Goal: Information Seeking & Learning: Understand process/instructions

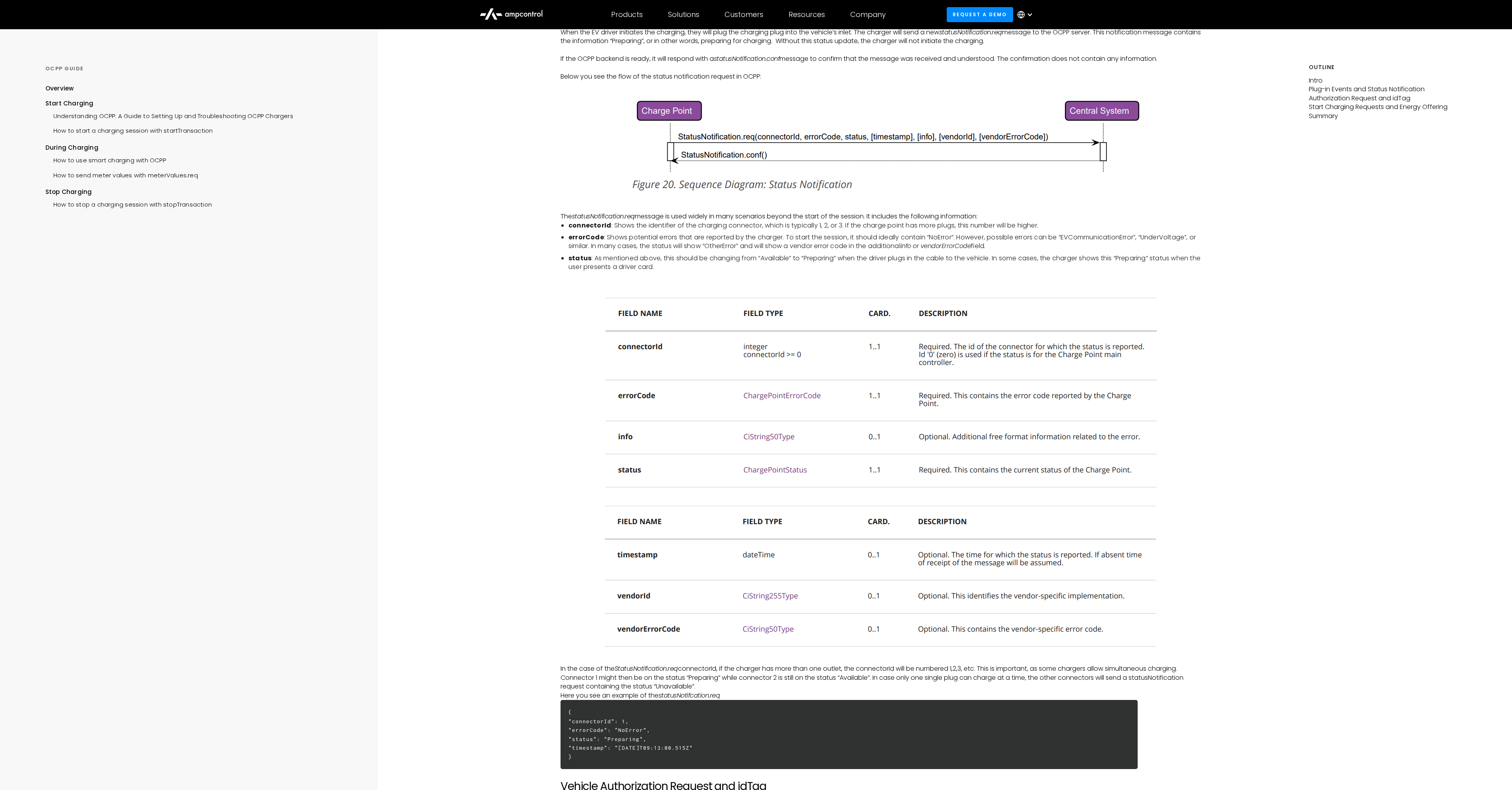
scroll to position [379, 0]
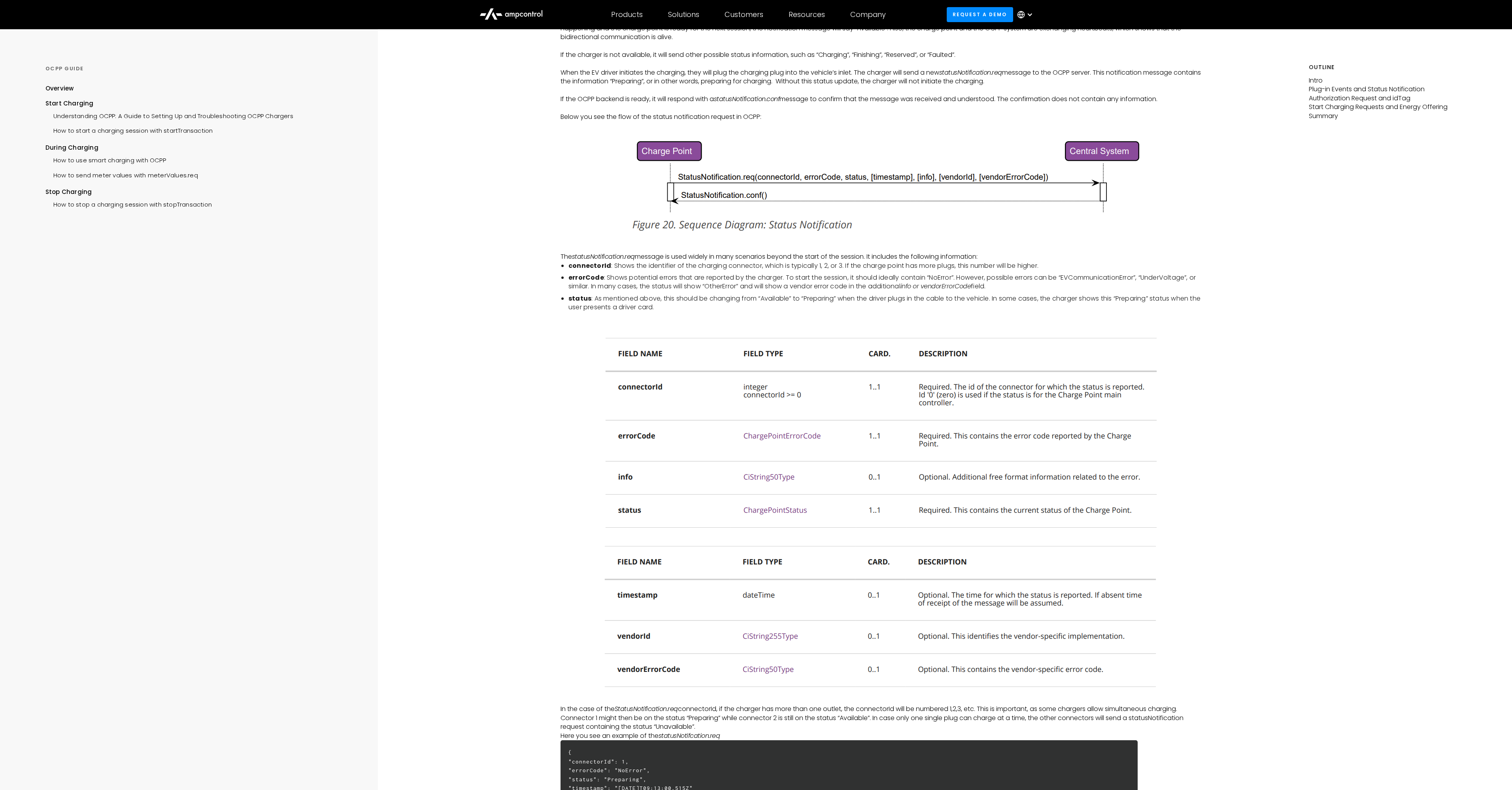
scroll to position [95, 0]
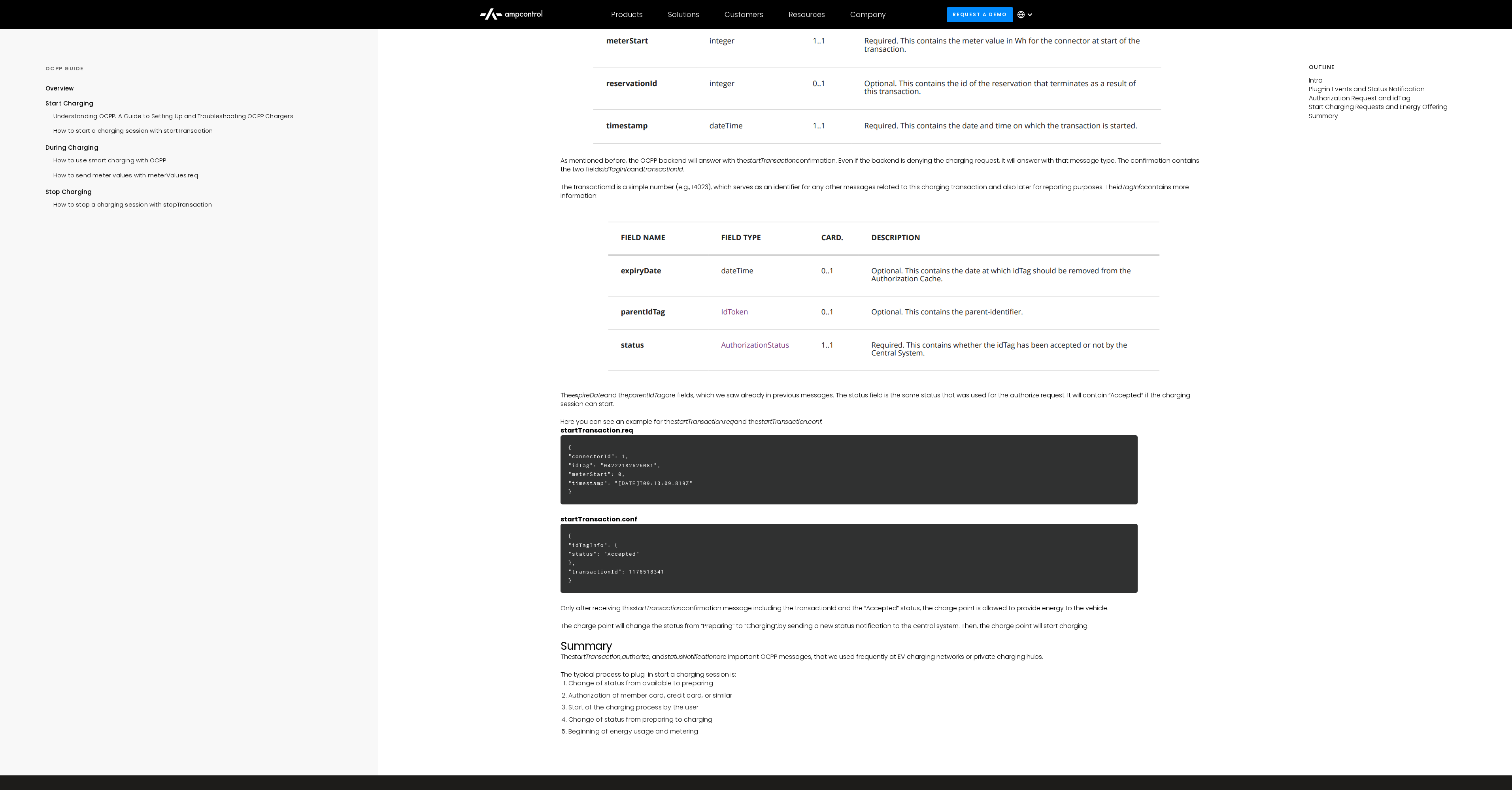
scroll to position [1666, 0]
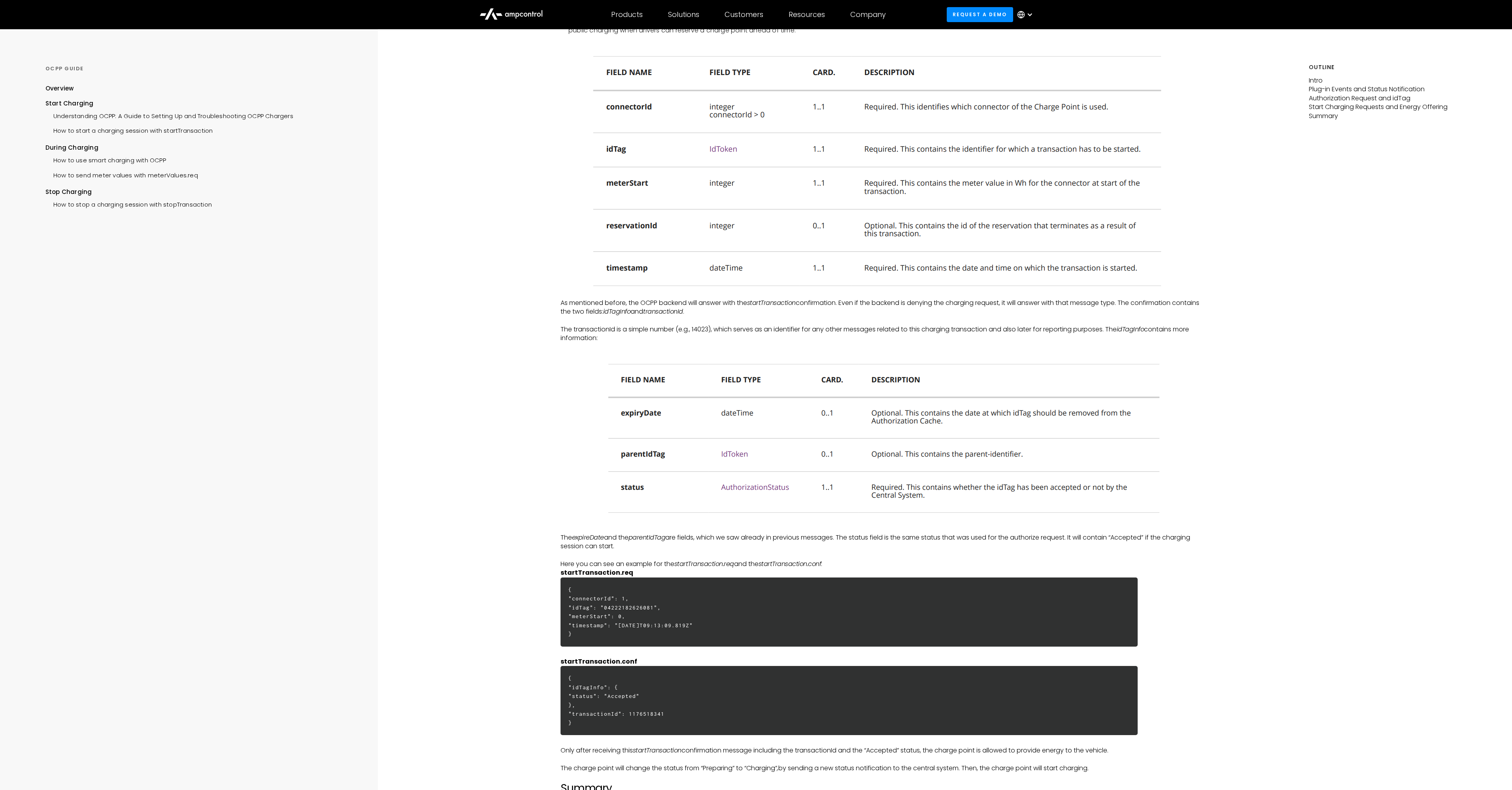
click at [633, 408] on img at bounding box center [881, 436] width 573 height 169
click at [806, 344] on p "‍" at bounding box center [881, 347] width 642 height 8
click at [573, 326] on p "The transactionId is a simple number (e.g., 14023), which serves as an identifi…" at bounding box center [881, 334] width 642 height 18
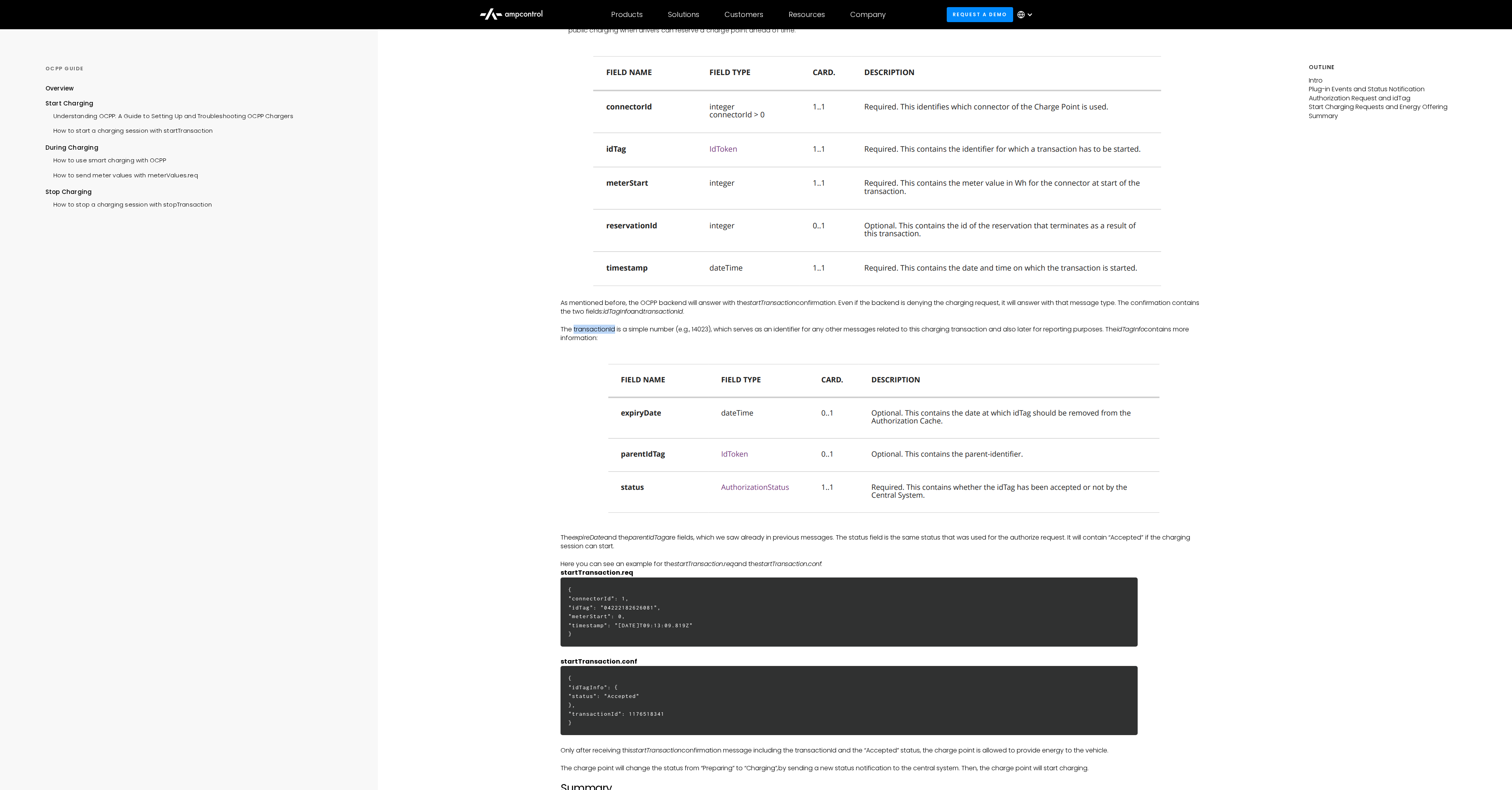
click at [573, 326] on p "The transactionId is a simple number (e.g., 14023), which serves as an identifi…" at bounding box center [881, 334] width 642 height 18
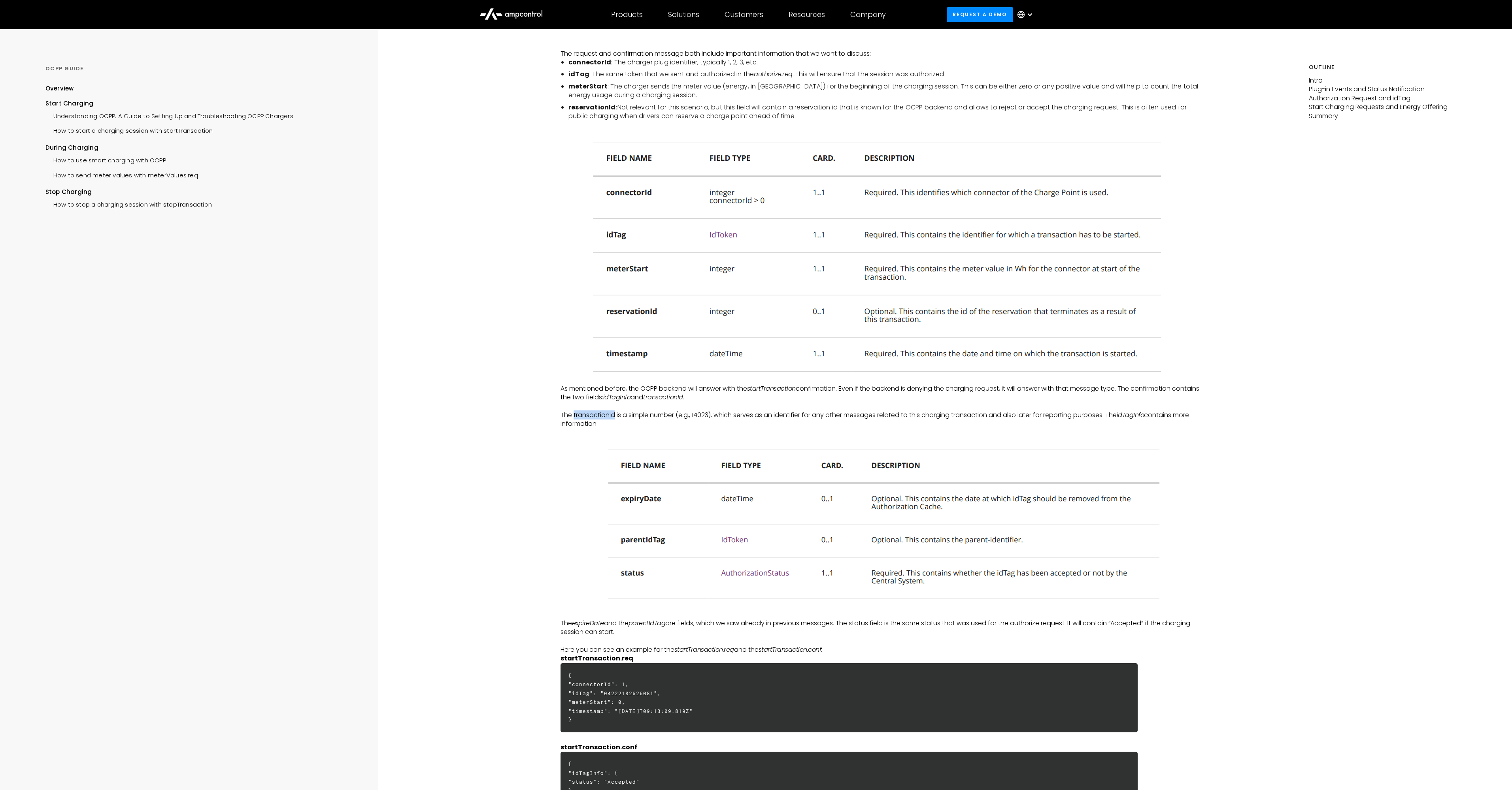
scroll to position [1477, 0]
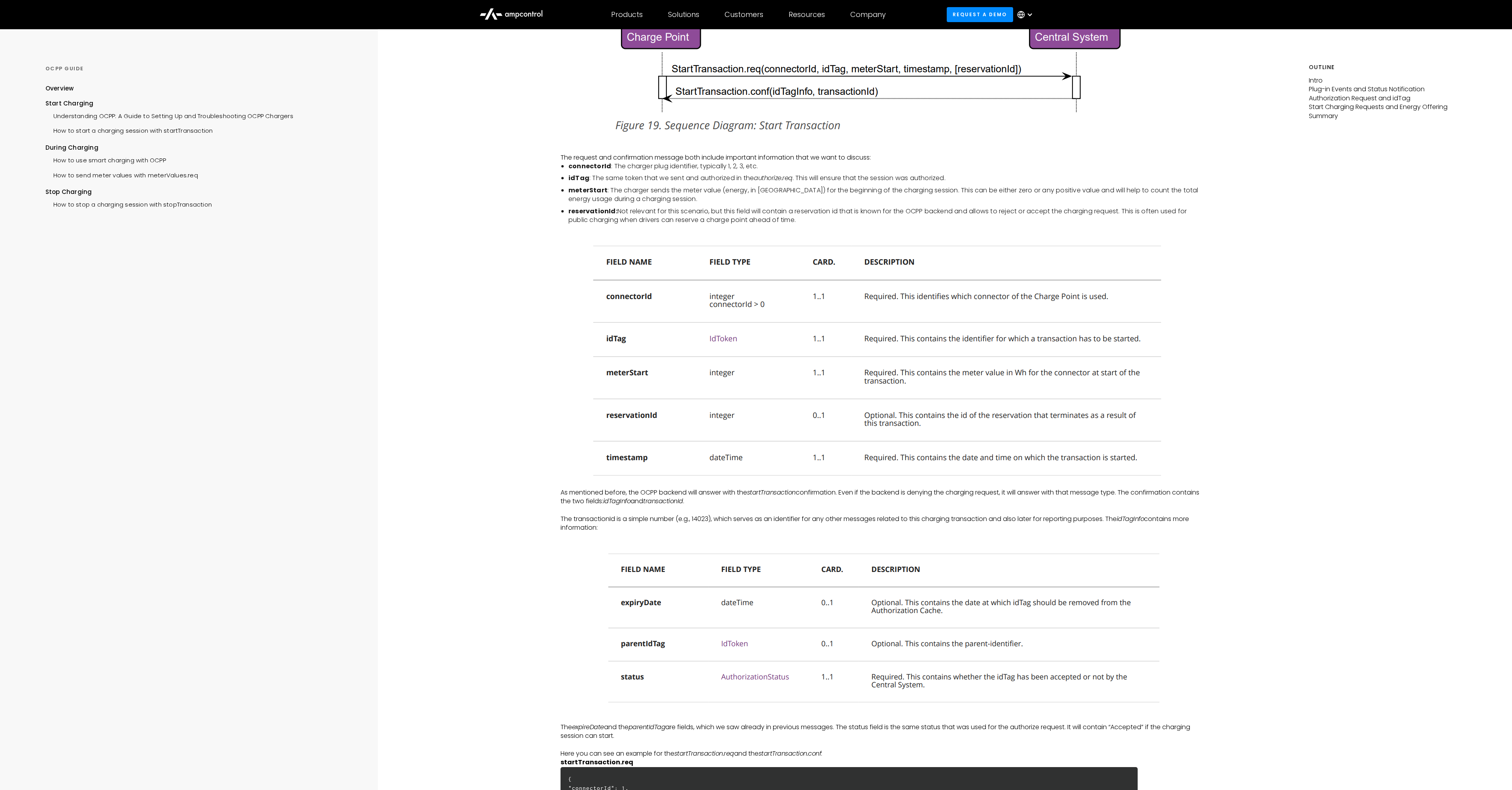
click at [637, 530] on p "The transactionId is a simple number (e.g., 14023), which serves as an identifi…" at bounding box center [881, 524] width 642 height 18
click at [971, 512] on p "‍" at bounding box center [881, 510] width 642 height 8
drag, startPoint x: 971, startPoint y: 512, endPoint x: 1151, endPoint y: 490, distance: 181.3
click at [972, 512] on p "‍" at bounding box center [881, 510] width 642 height 8
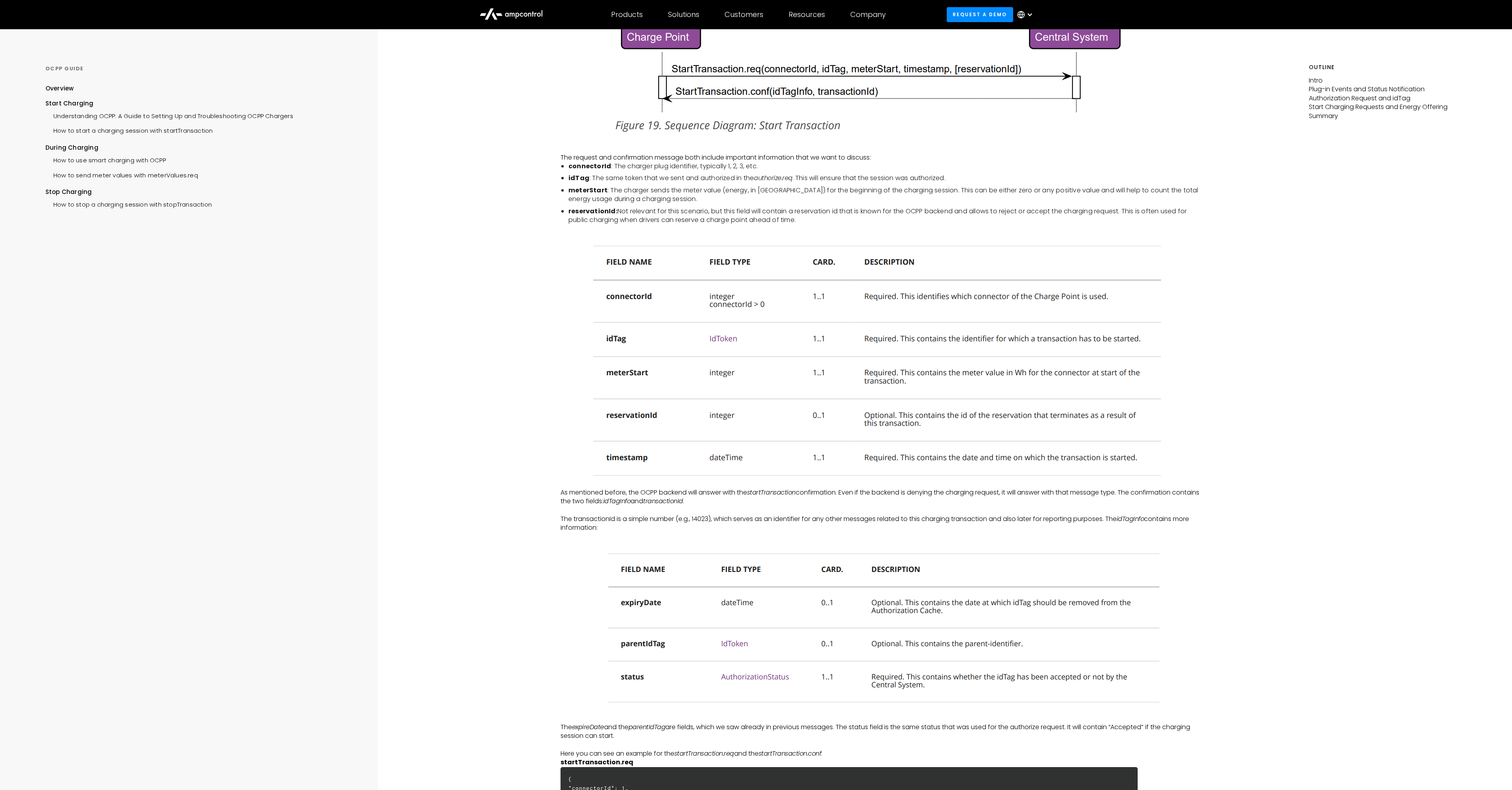
click at [1145, 510] on p "‍" at bounding box center [881, 510] width 642 height 8
click at [1144, 516] on em "idTagInfo" at bounding box center [1130, 519] width 28 height 9
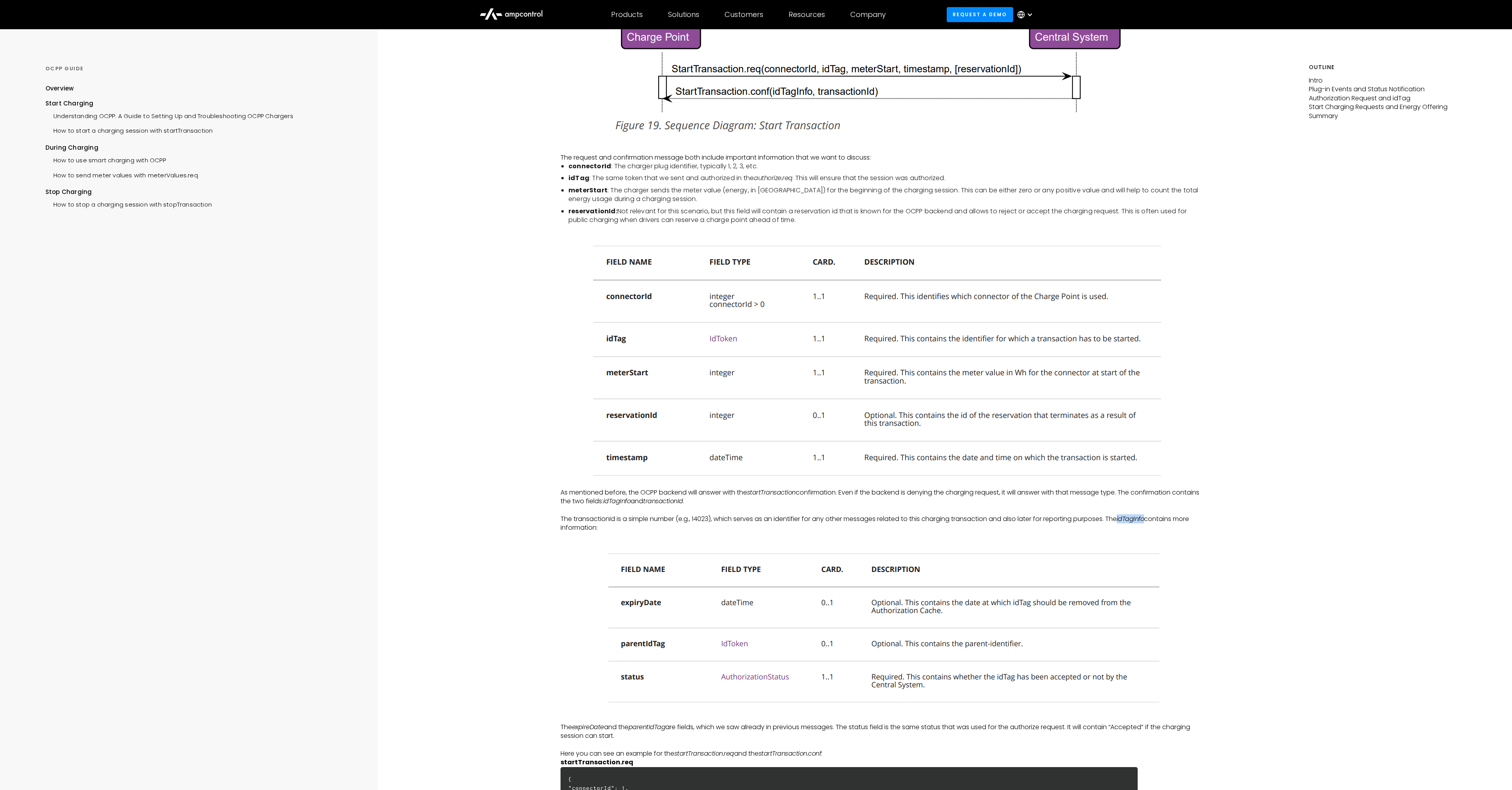
copy em "idTagInfo"
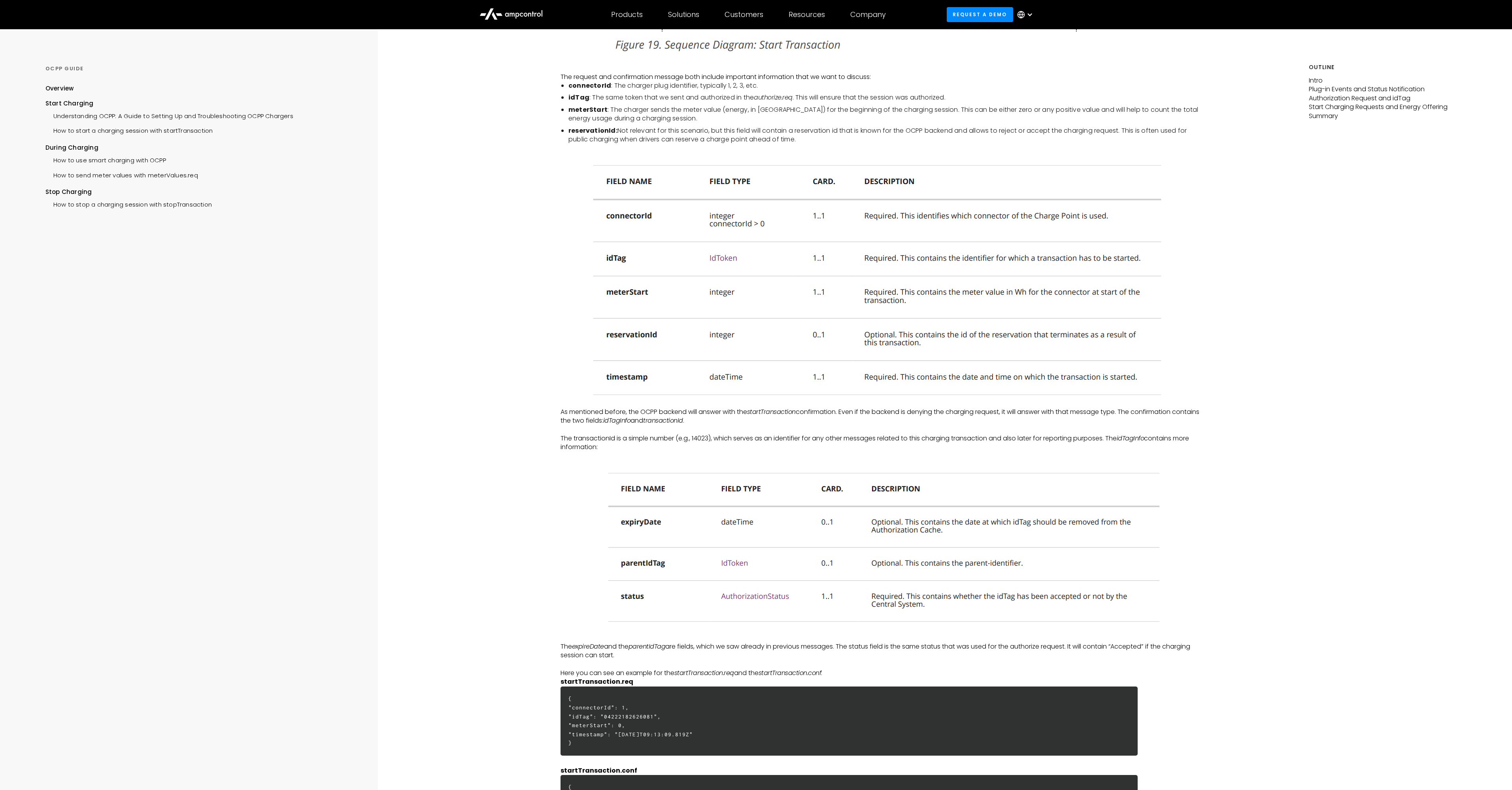
scroll to position [1572, 0]
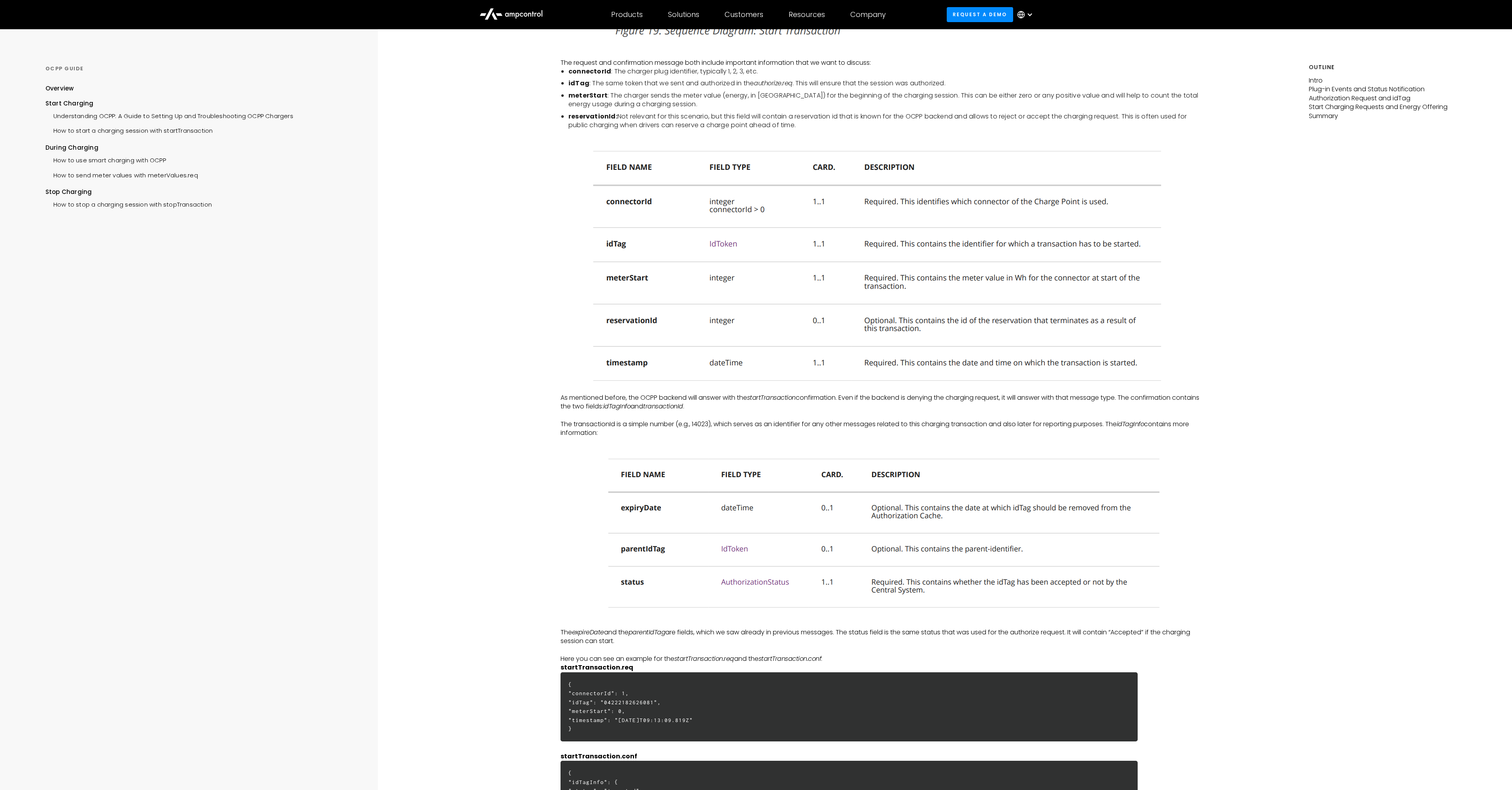
click at [648, 498] on img at bounding box center [881, 531] width 573 height 169
click at [645, 505] on img at bounding box center [881, 531] width 573 height 169
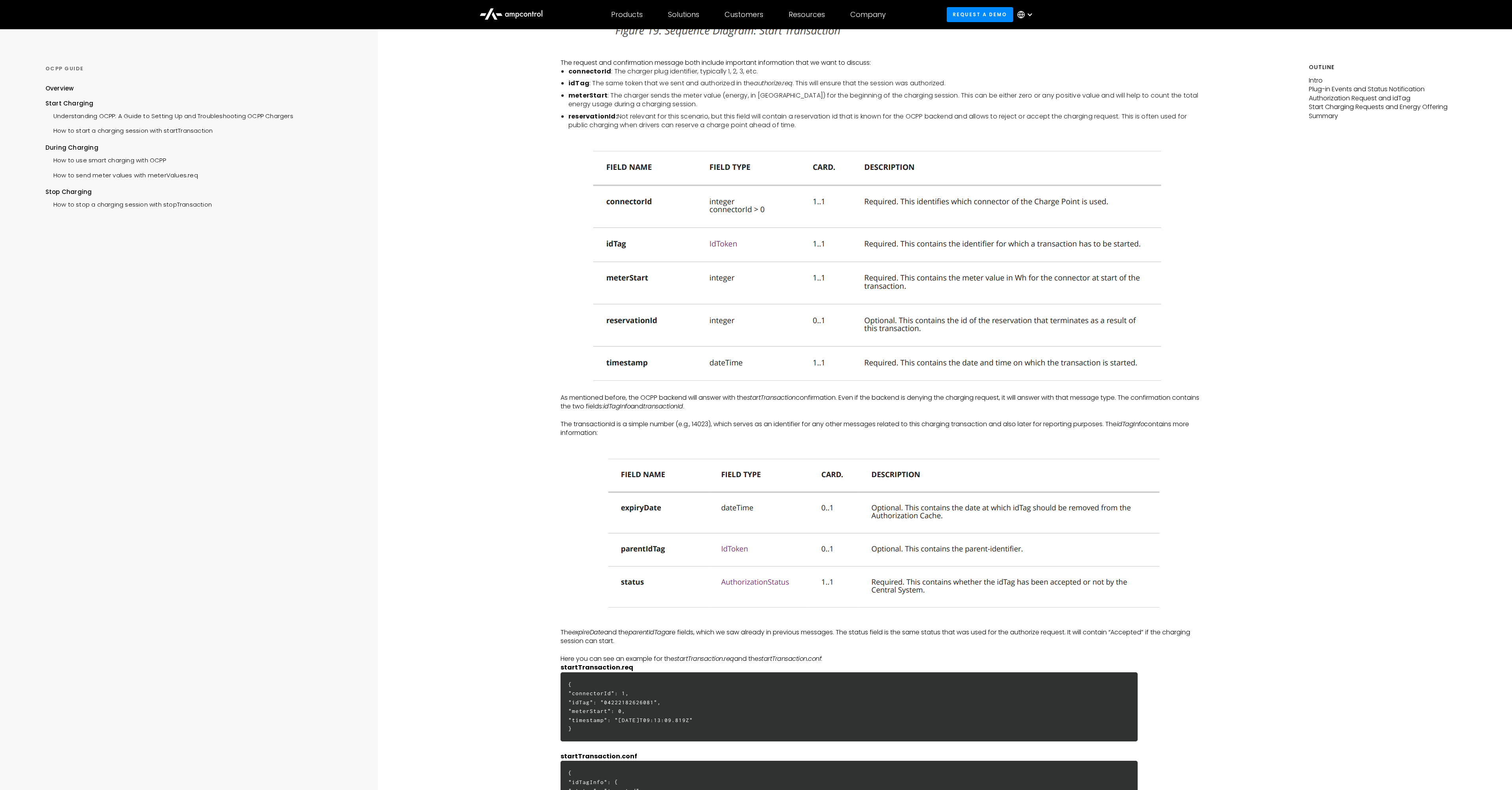
click at [646, 505] on img at bounding box center [881, 531] width 573 height 169
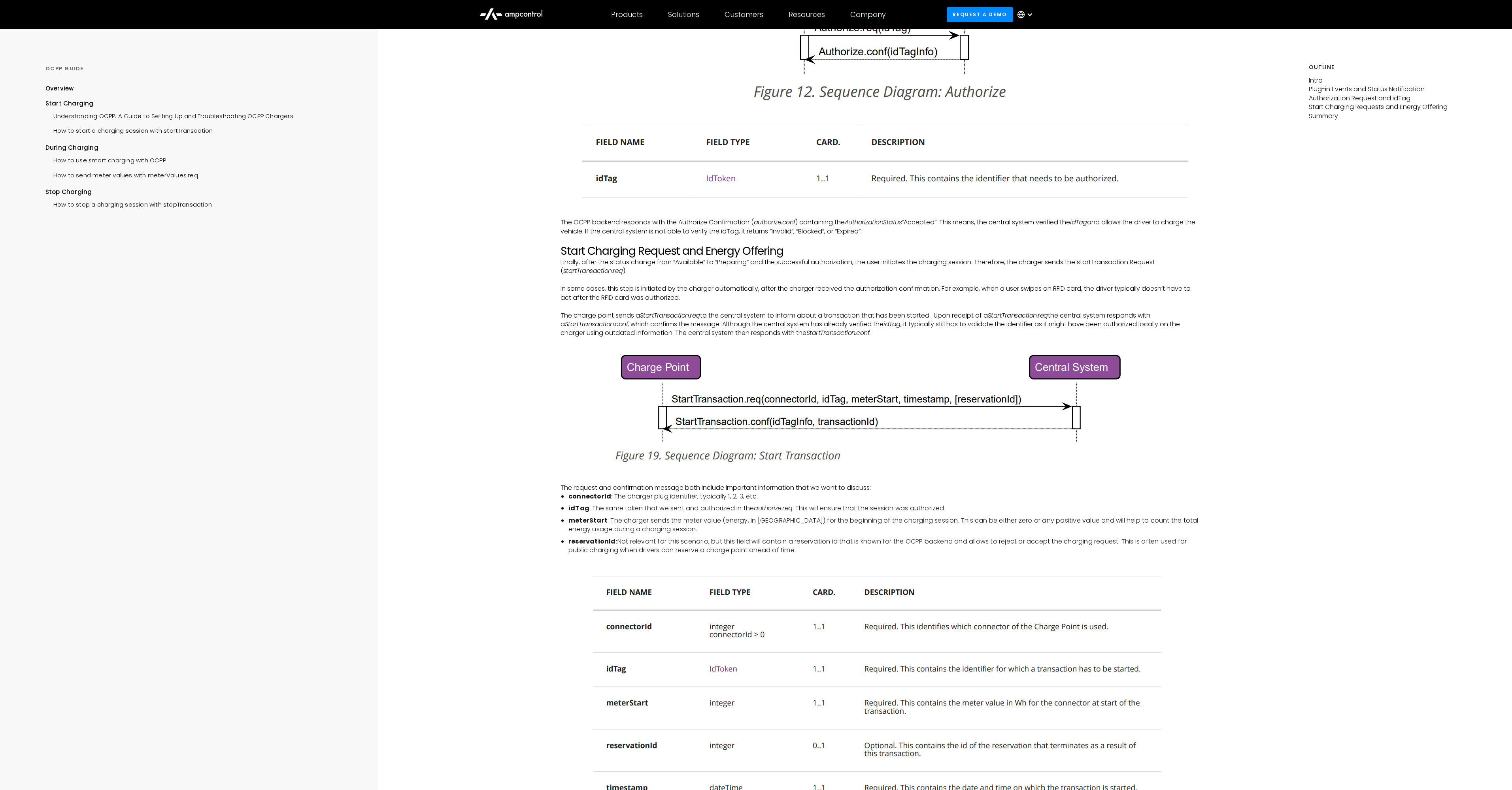
scroll to position [1145, 0]
click at [478, 305] on div "START CHARGING How to start a charging session with startTransaction Intro The …" at bounding box center [881, 162] width 855 height 2555
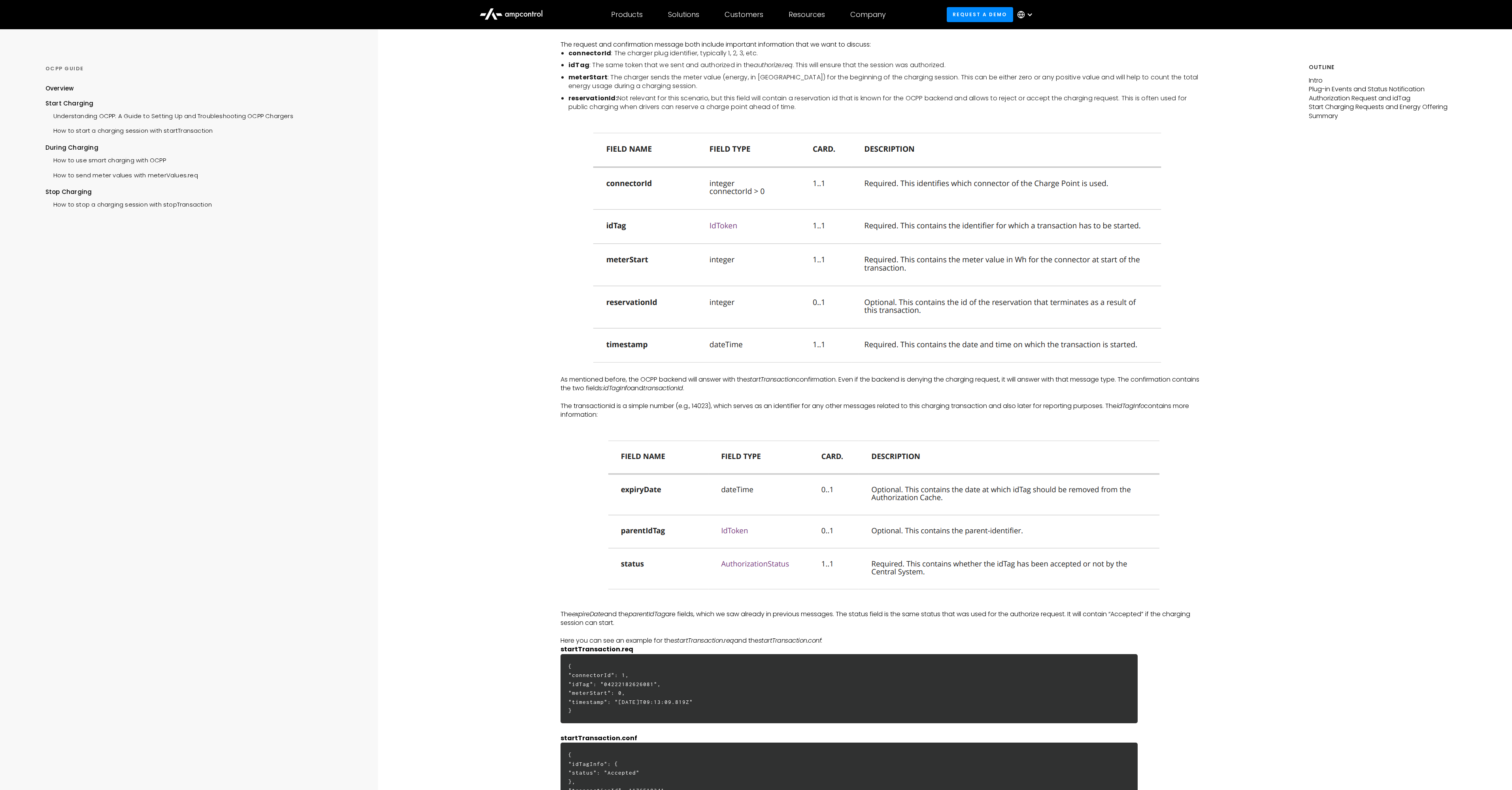
scroll to position [1714, 0]
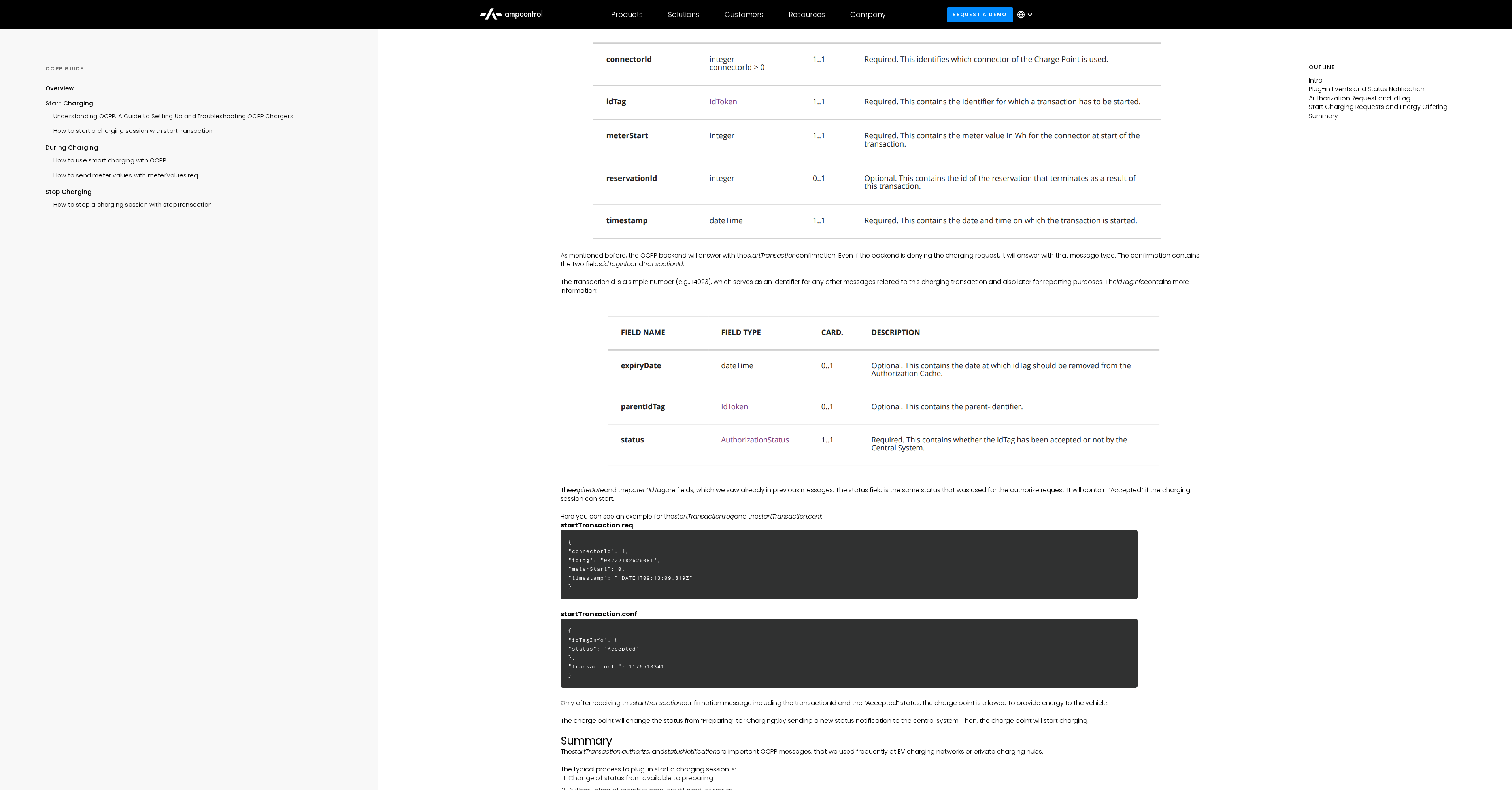
click at [1144, 282] on em "idTagInfo" at bounding box center [1130, 282] width 28 height 9
copy em "idTagInfo"
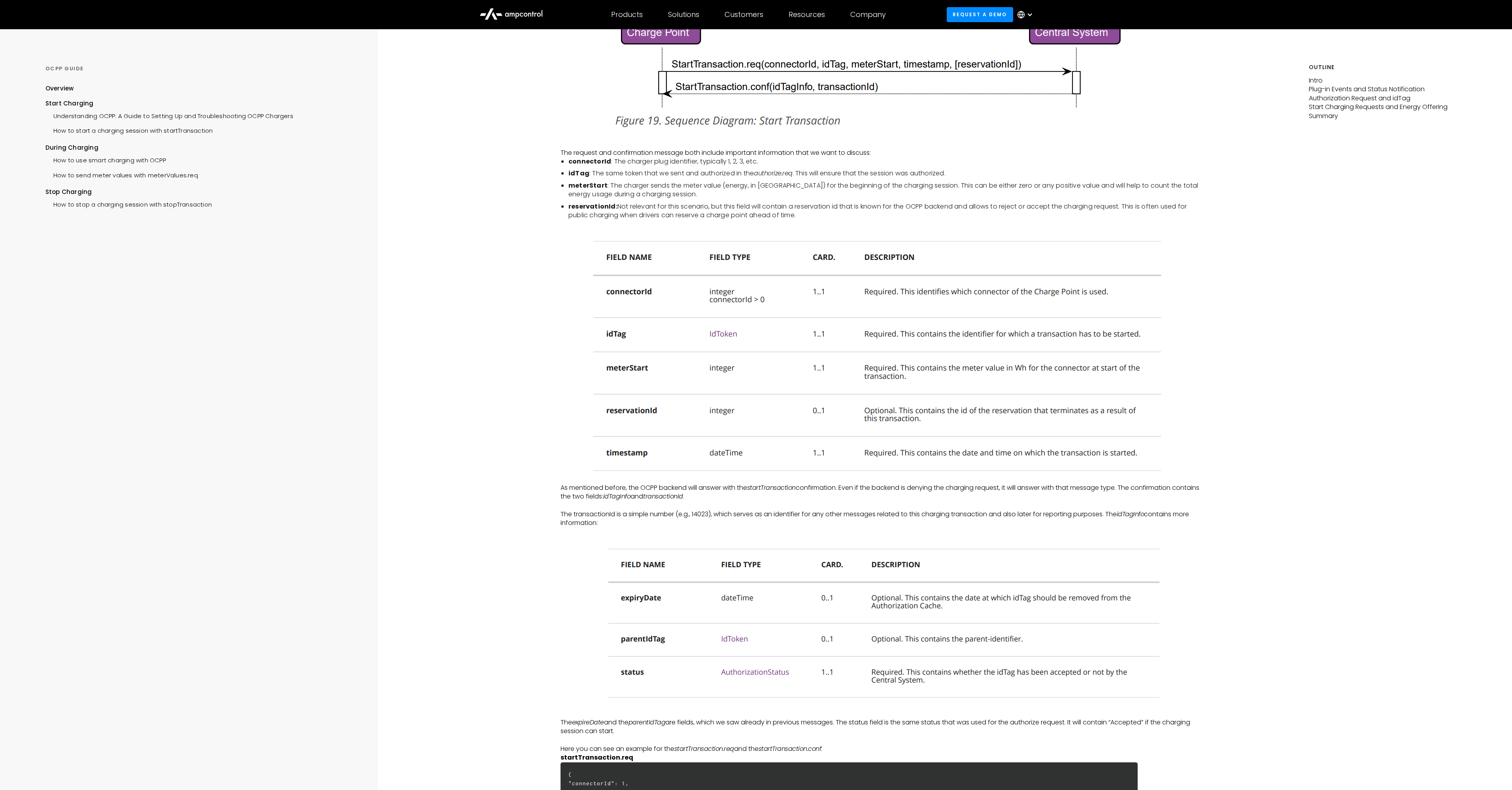
scroll to position [1477, 0]
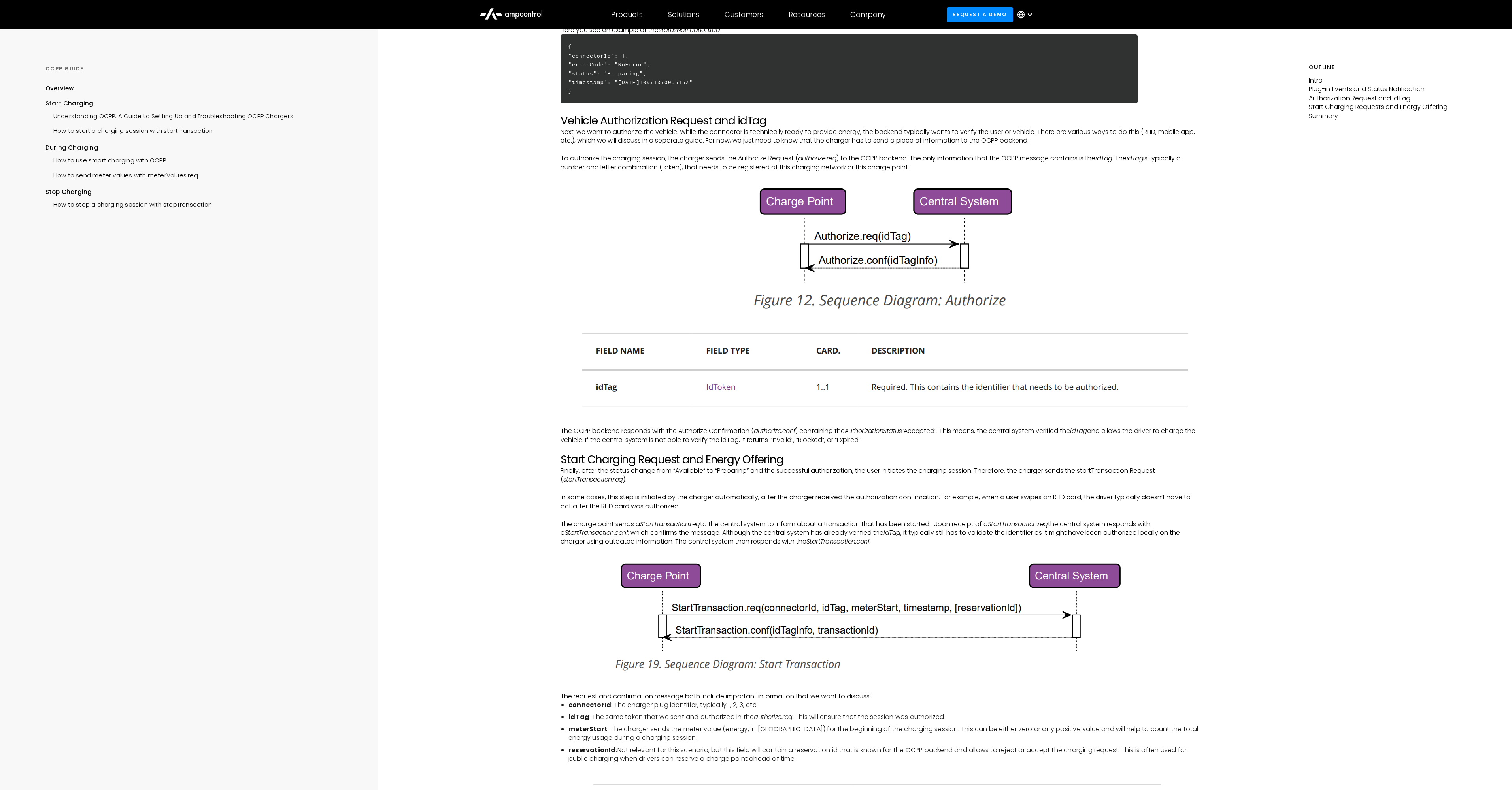
scroll to position [860, 0]
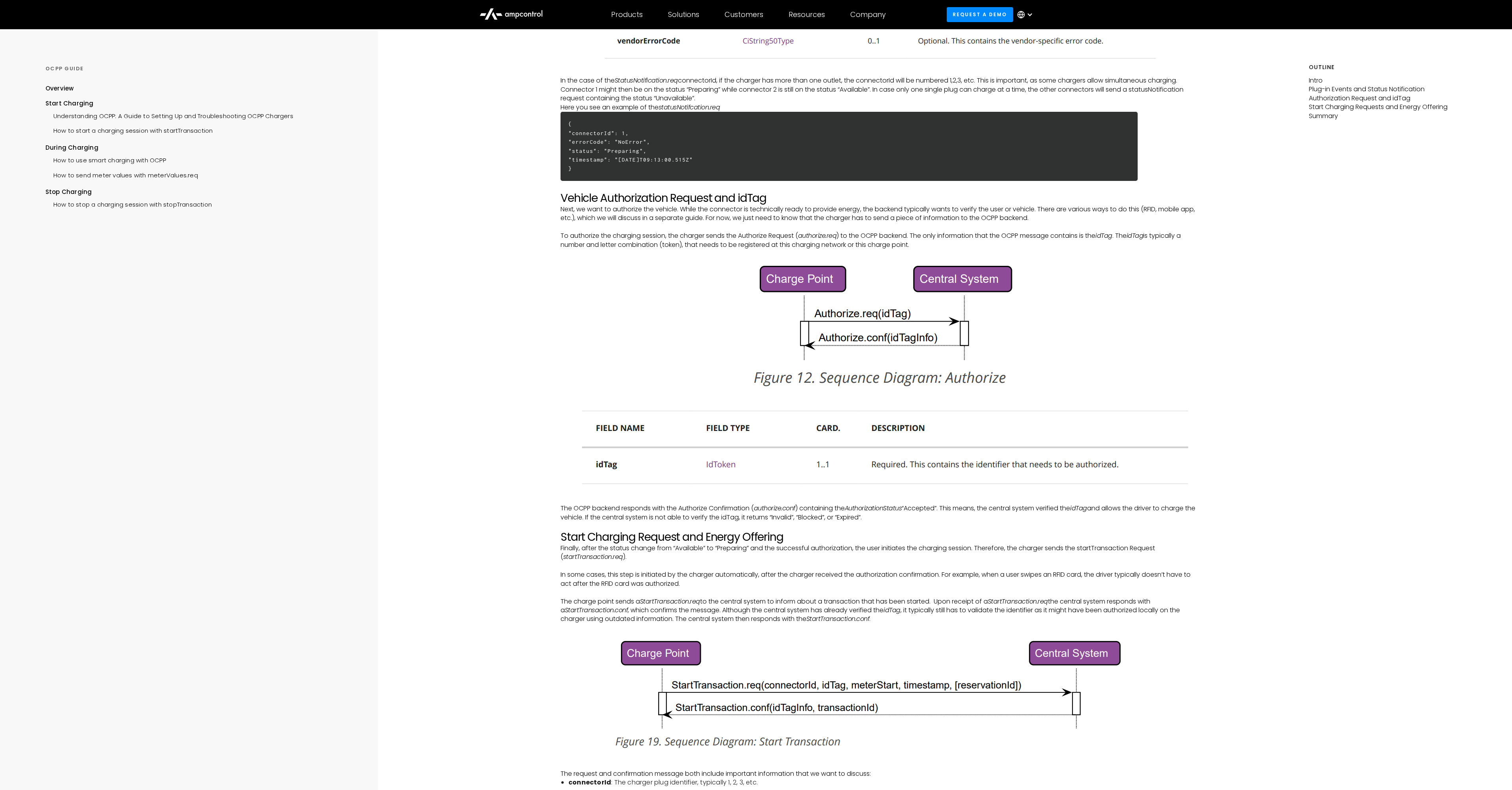
click at [1281, 382] on div "START CHARGING How to start a charging session with startTransaction Intro The …" at bounding box center [881, 447] width 855 height 2555
click at [713, 468] on img at bounding box center [881, 448] width 621 height 86
click at [715, 462] on img at bounding box center [881, 448] width 621 height 86
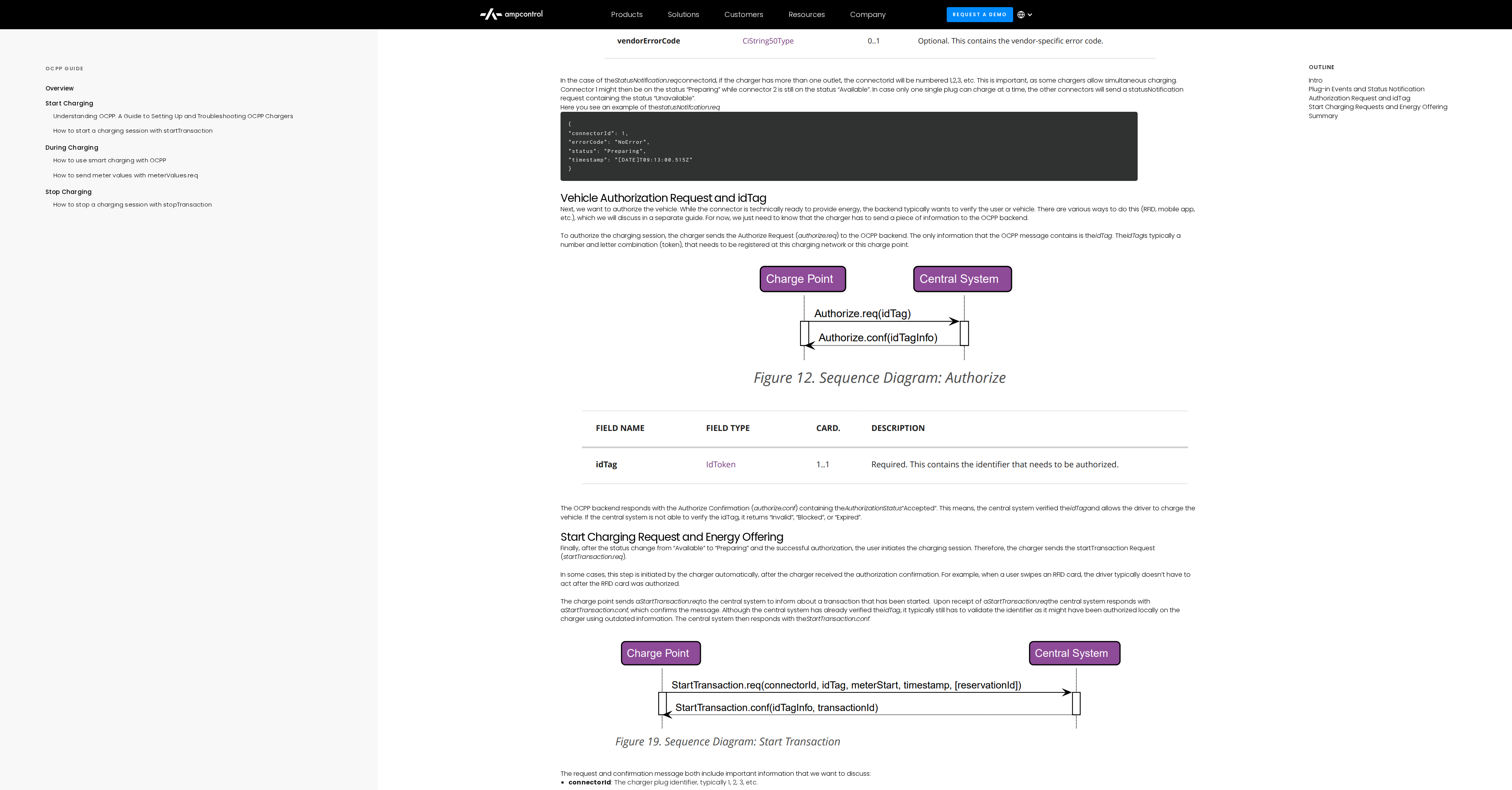
click at [613, 357] on div "Intro The number one job of OCPP is to start a charging session when the driver…" at bounding box center [881, 471] width 642 height 2426
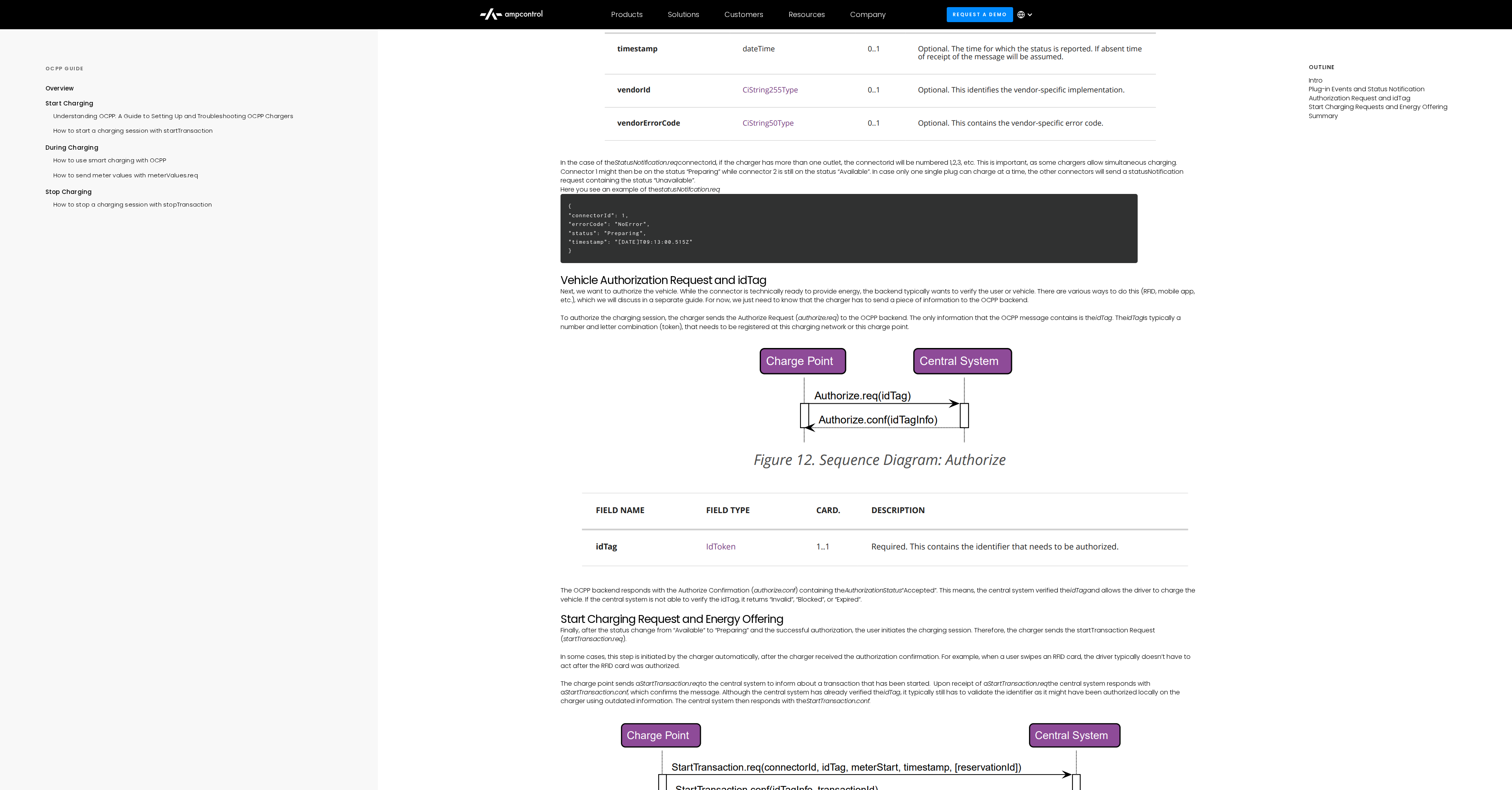
scroll to position [765, 0]
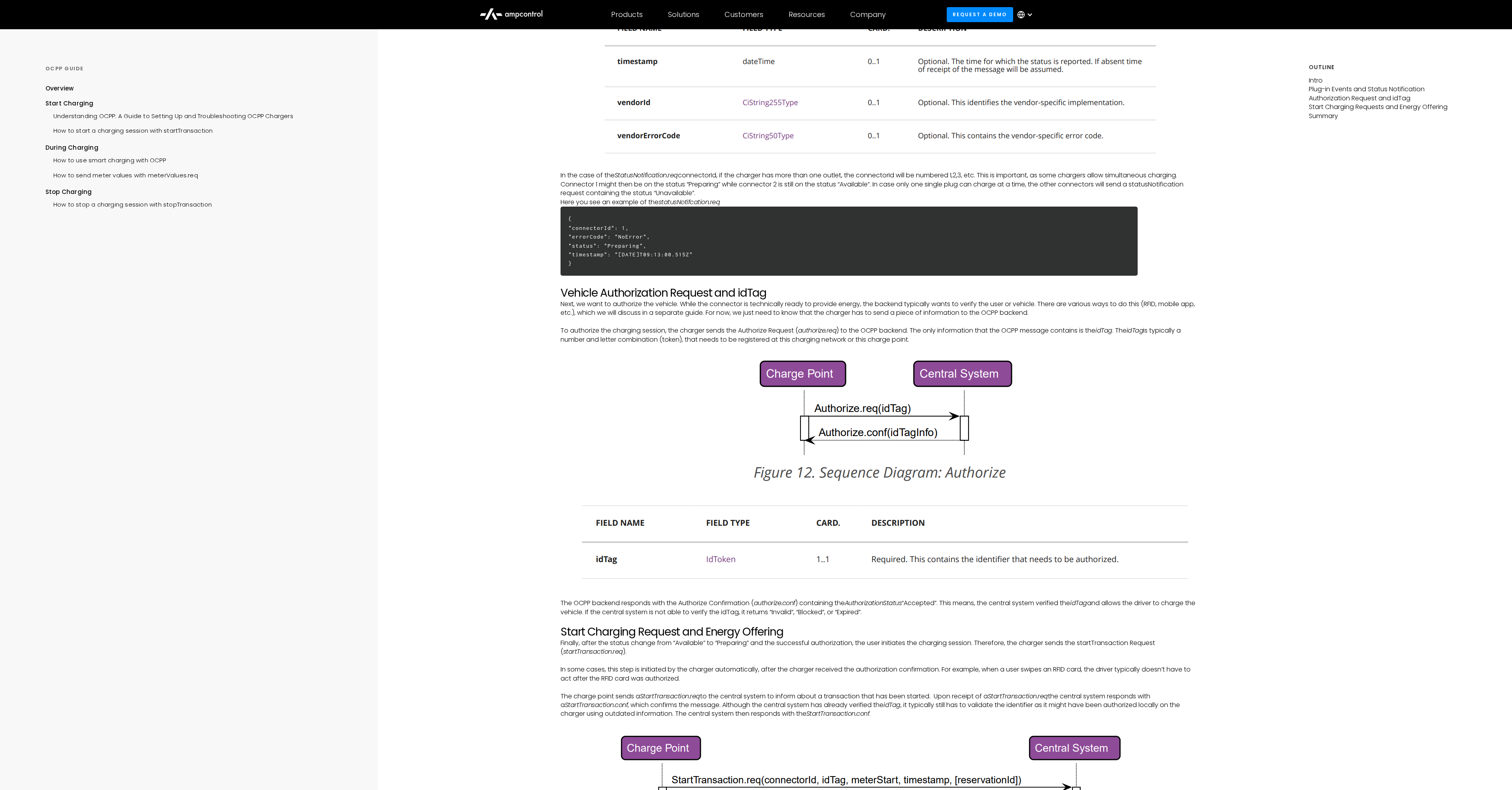
click at [801, 293] on h2 "Vehicle Authorization Request and idTag" at bounding box center [881, 293] width 642 height 13
click at [1359, 602] on div "Outline Intro Plug-in Events and Status Notification Authorization Request and …" at bounding box center [1410, 541] width 203 height 2555
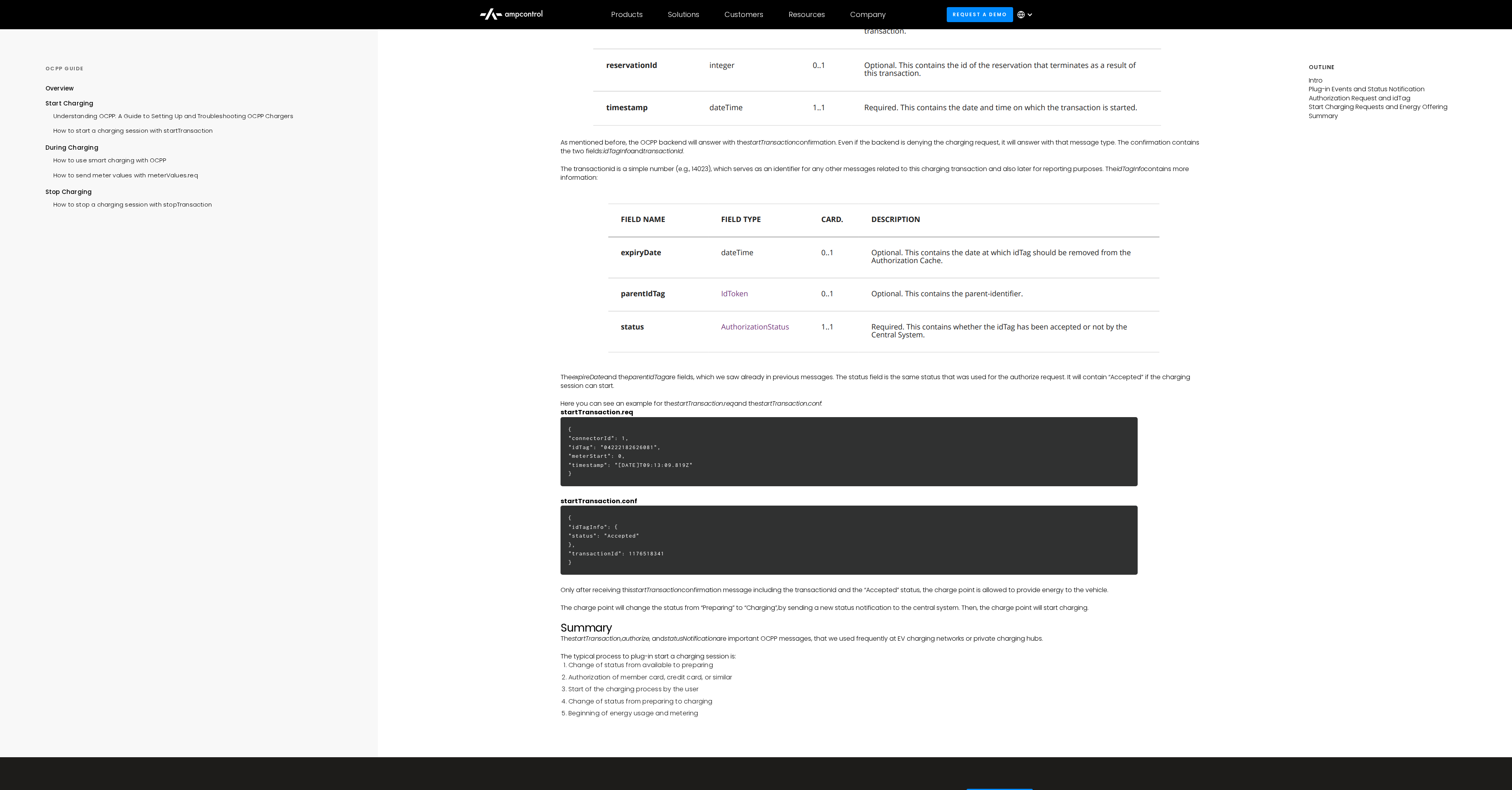
scroll to position [1761, 0]
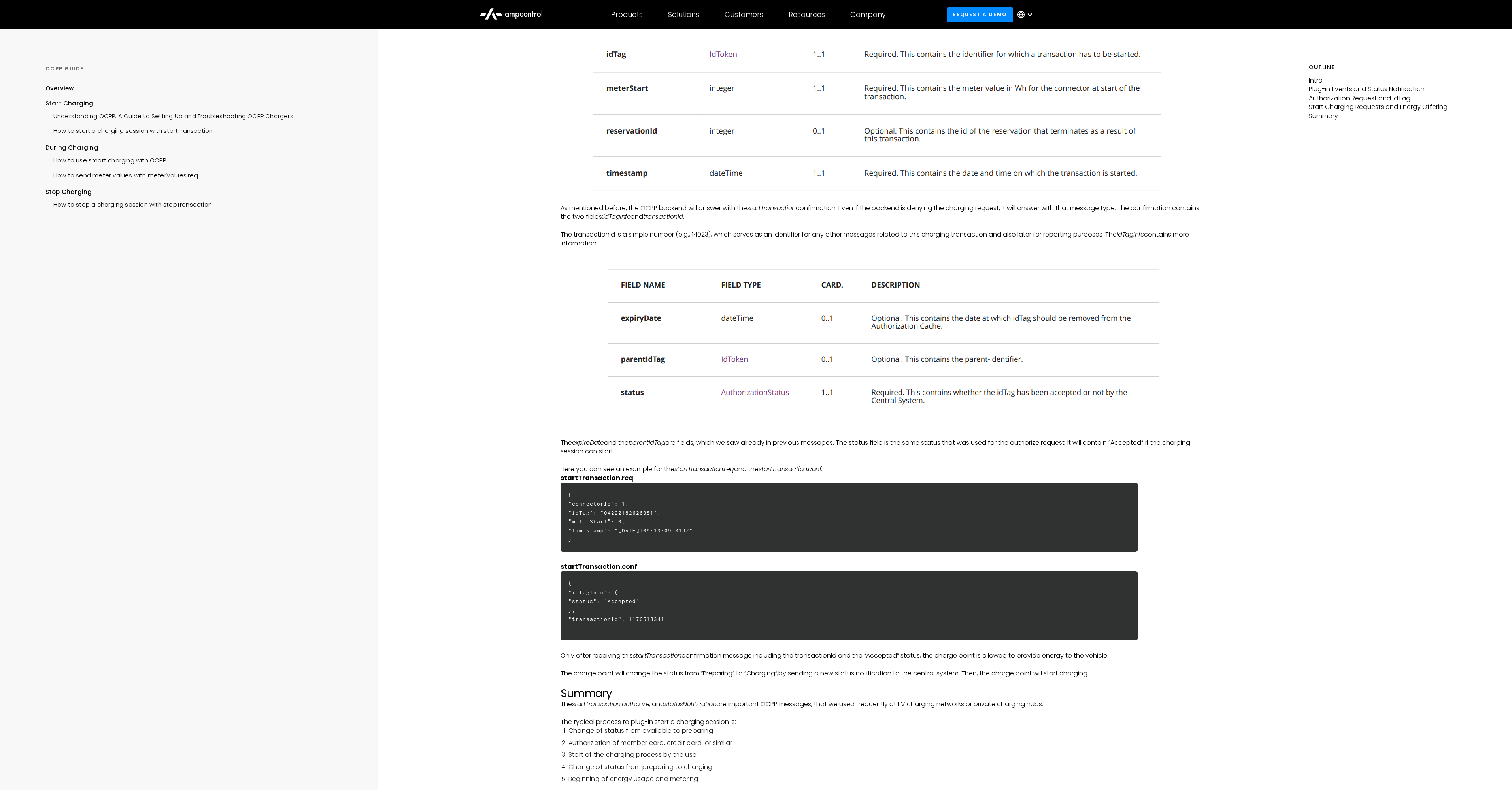
click at [596, 215] on p "As mentioned before, the OCPP backend will answer with the startTransaction con…" at bounding box center [881, 213] width 642 height 18
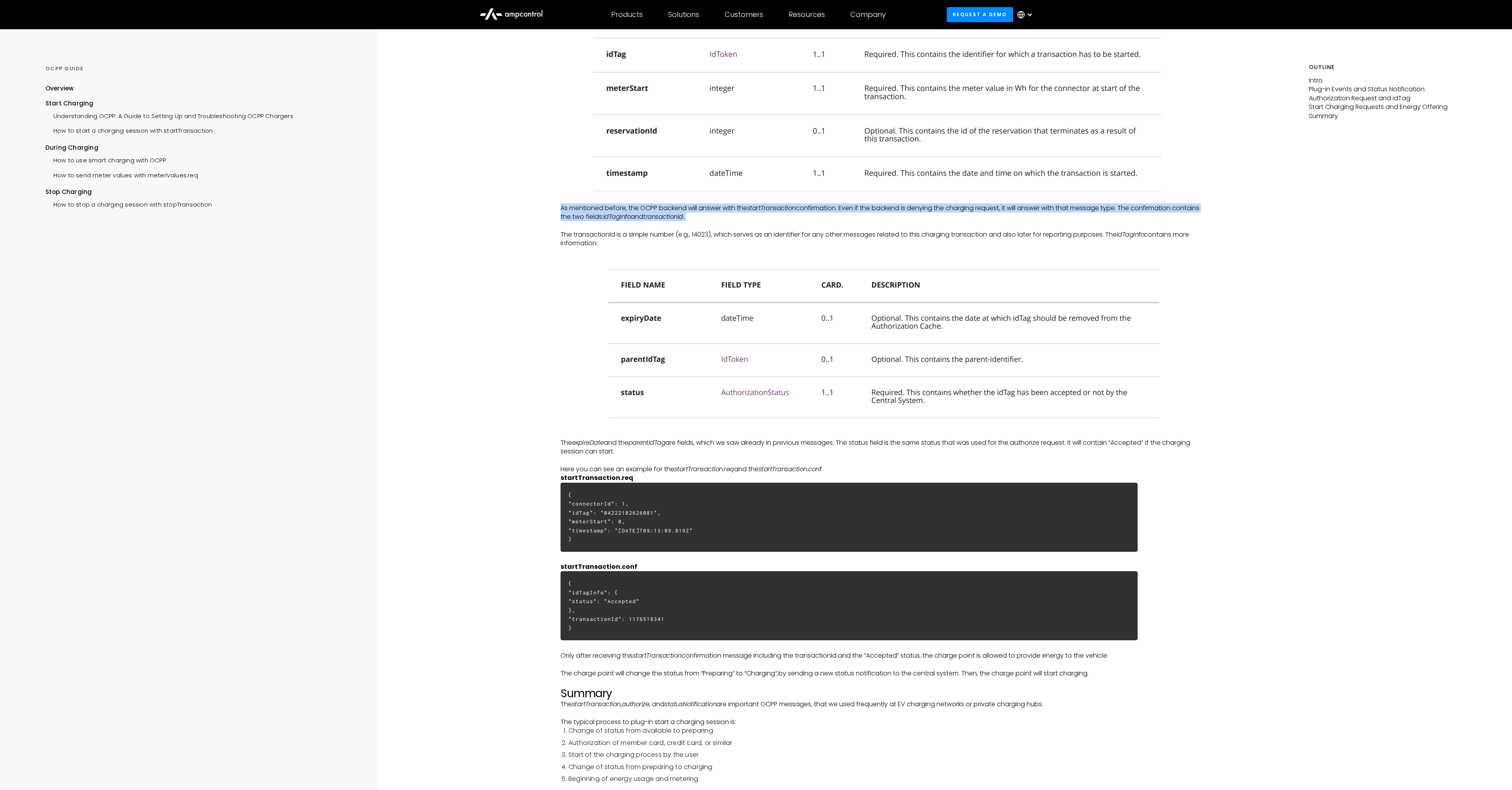
click at [596, 215] on p "As mentioned before, the OCPP backend will answer with the startTransaction con…" at bounding box center [881, 213] width 642 height 18
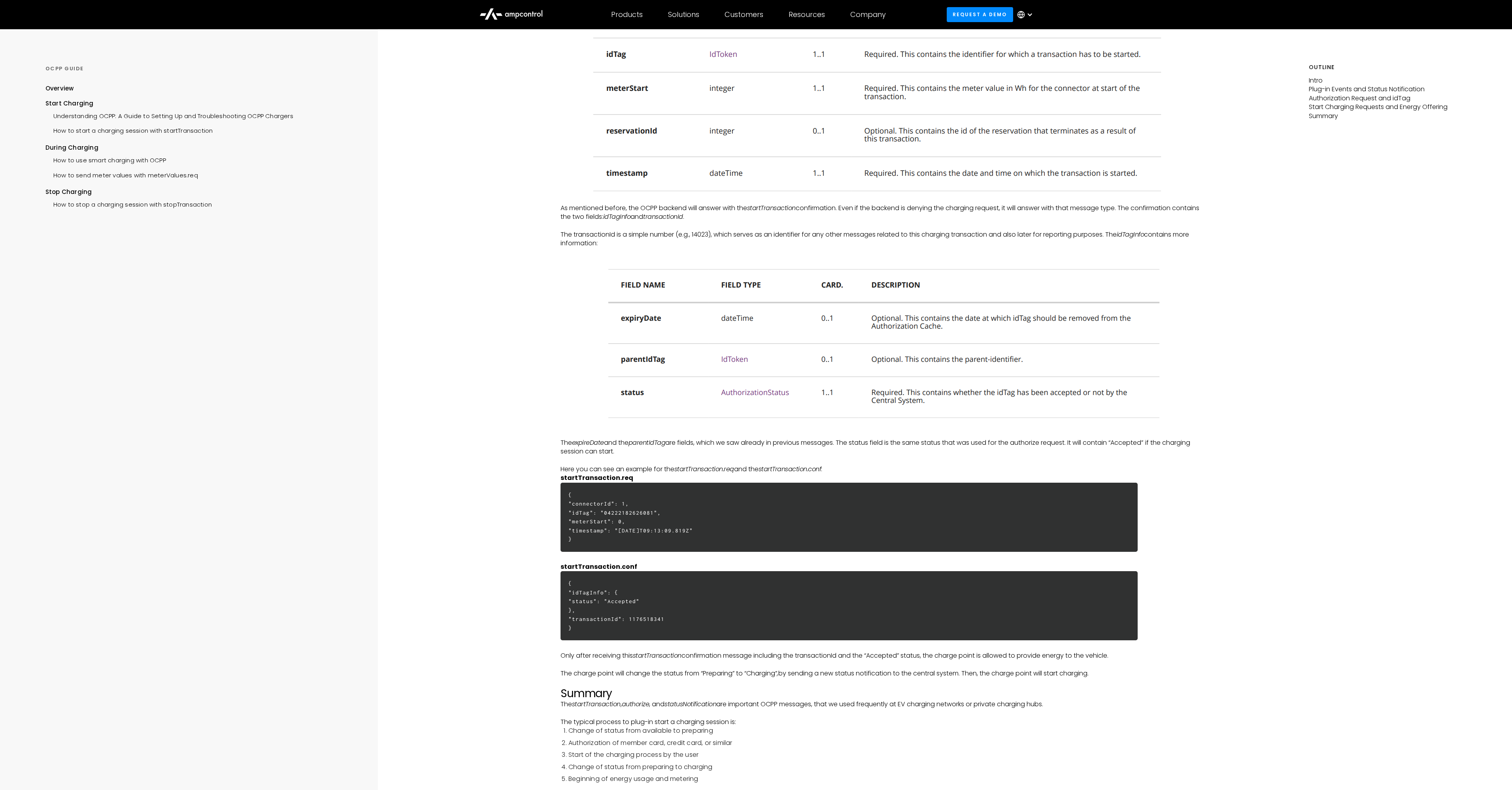
click at [621, 206] on p "As mentioned before, the OCPP backend will answer with the startTransaction con…" at bounding box center [881, 213] width 642 height 18
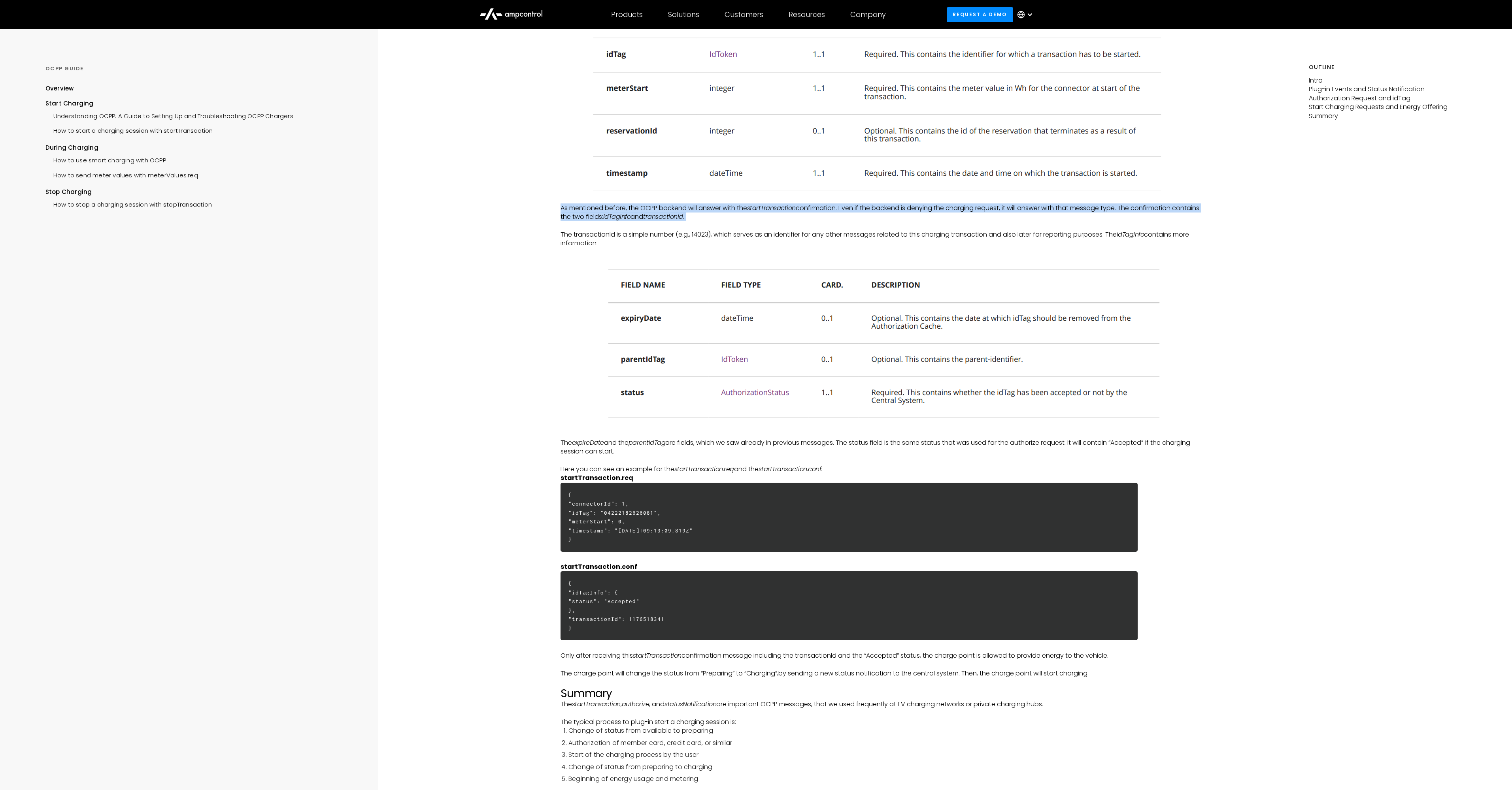
click at [621, 206] on p "As mentioned before, the OCPP backend will answer with the startTransaction con…" at bounding box center [881, 213] width 642 height 18
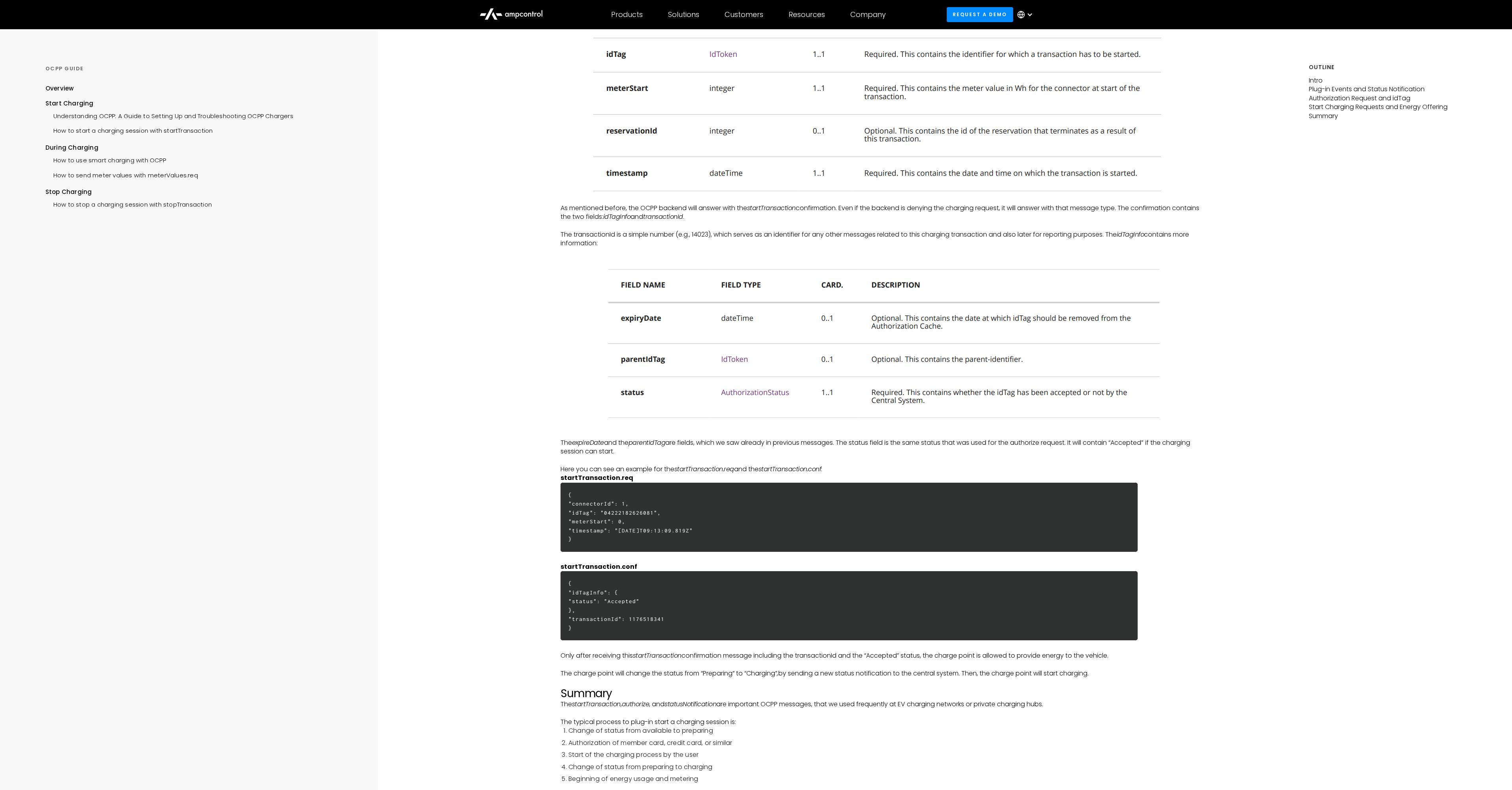
click at [581, 161] on figure at bounding box center [881, 78] width 642 height 244
click at [581, 162] on figure at bounding box center [881, 78] width 642 height 244
click at [640, 115] on img at bounding box center [881, 78] width 583 height 244
click at [784, 106] on img at bounding box center [881, 78] width 583 height 244
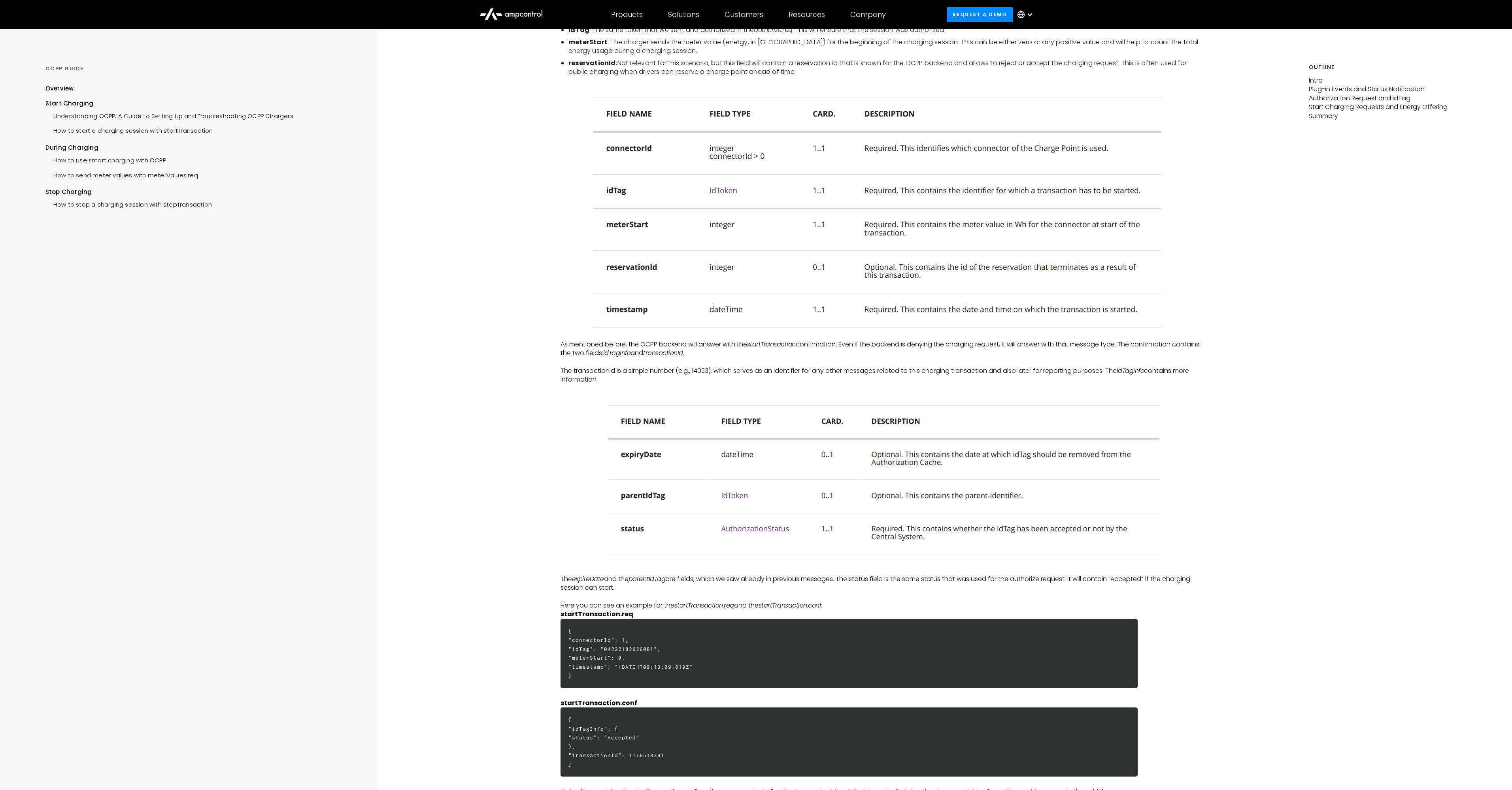
scroll to position [1572, 0]
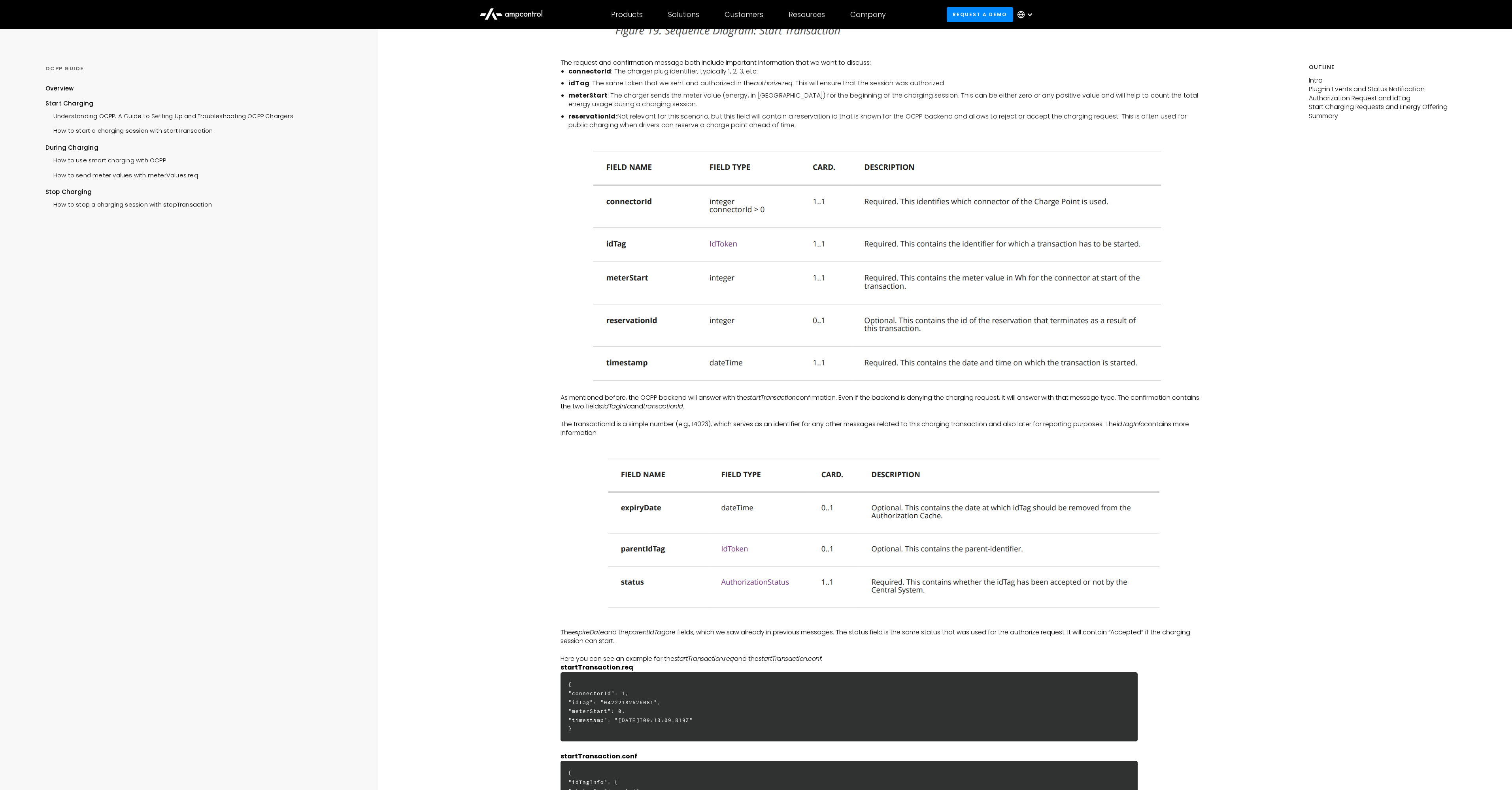
click at [658, 248] on img at bounding box center [881, 267] width 583 height 244
click at [616, 193] on img at bounding box center [881, 267] width 583 height 244
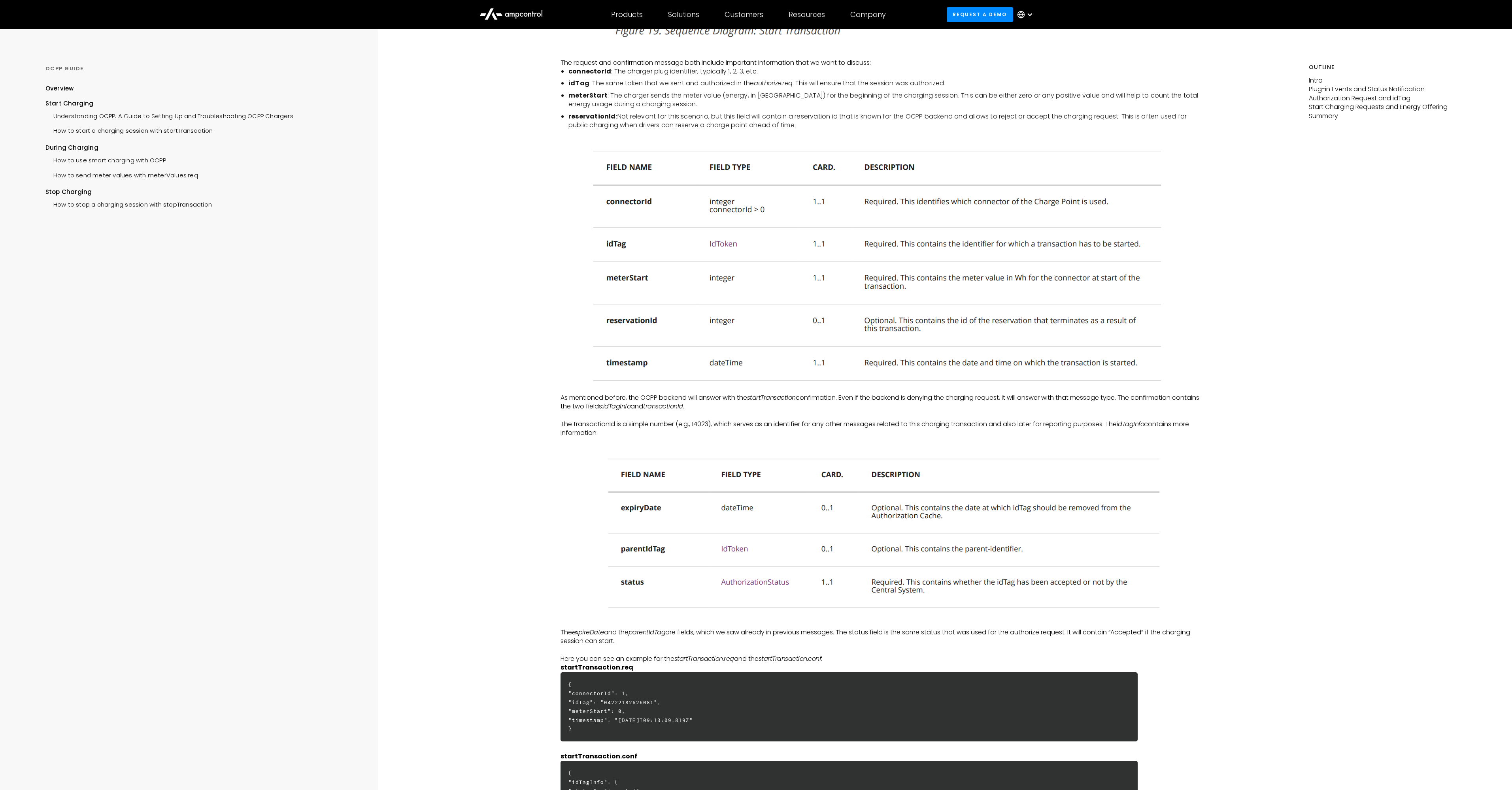
click at [616, 193] on img at bounding box center [881, 267] width 583 height 244
click at [625, 81] on li "idTag : The same token that we sent and authorized in the authorize.req . This …" at bounding box center [885, 83] width 633 height 8
click at [688, 57] on p "‍" at bounding box center [881, 54] width 642 height 8
click at [938, 62] on p "The request and confirmation message both include important information that we…" at bounding box center [881, 63] width 642 height 8
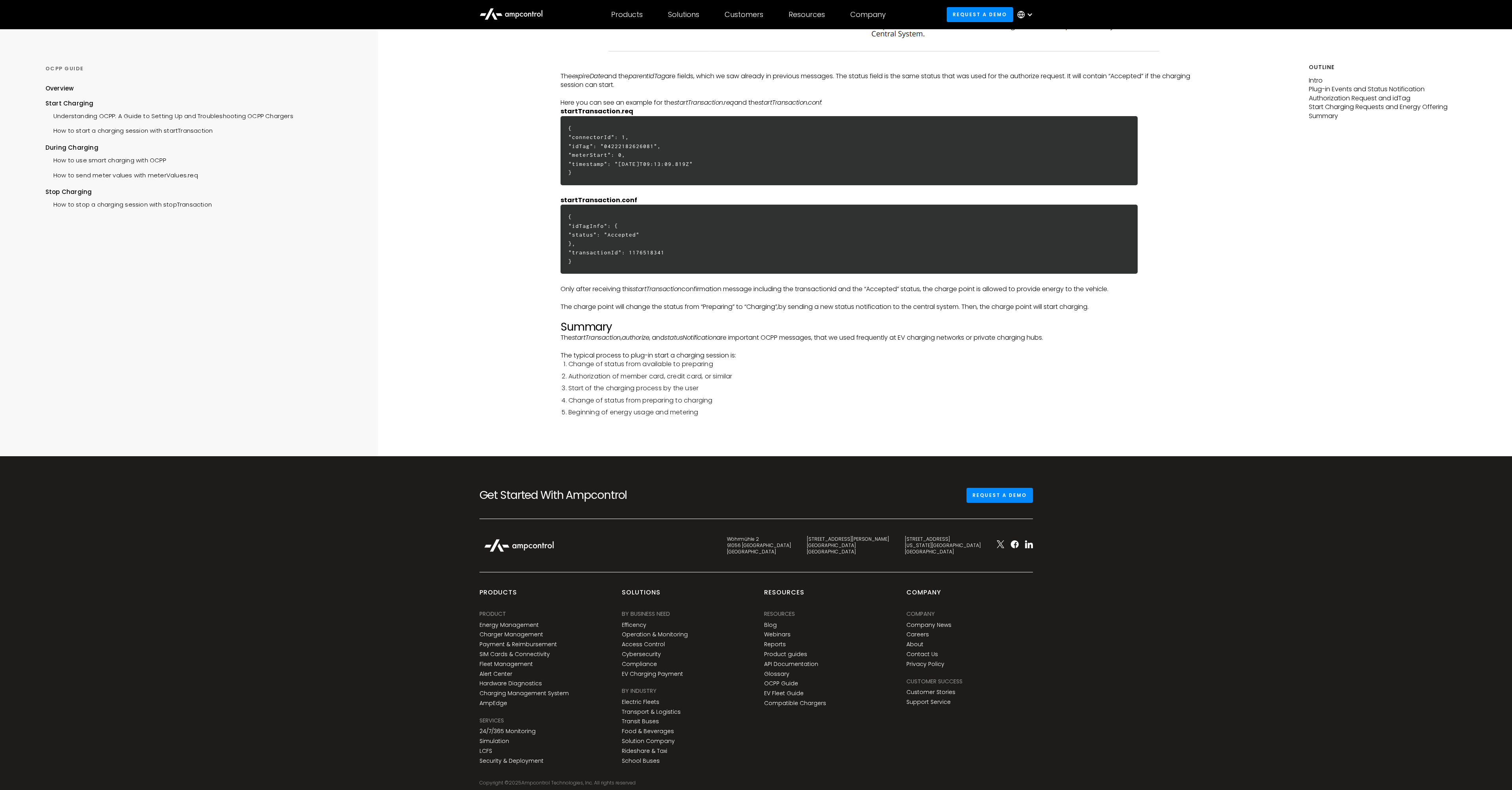
scroll to position [2174, 0]
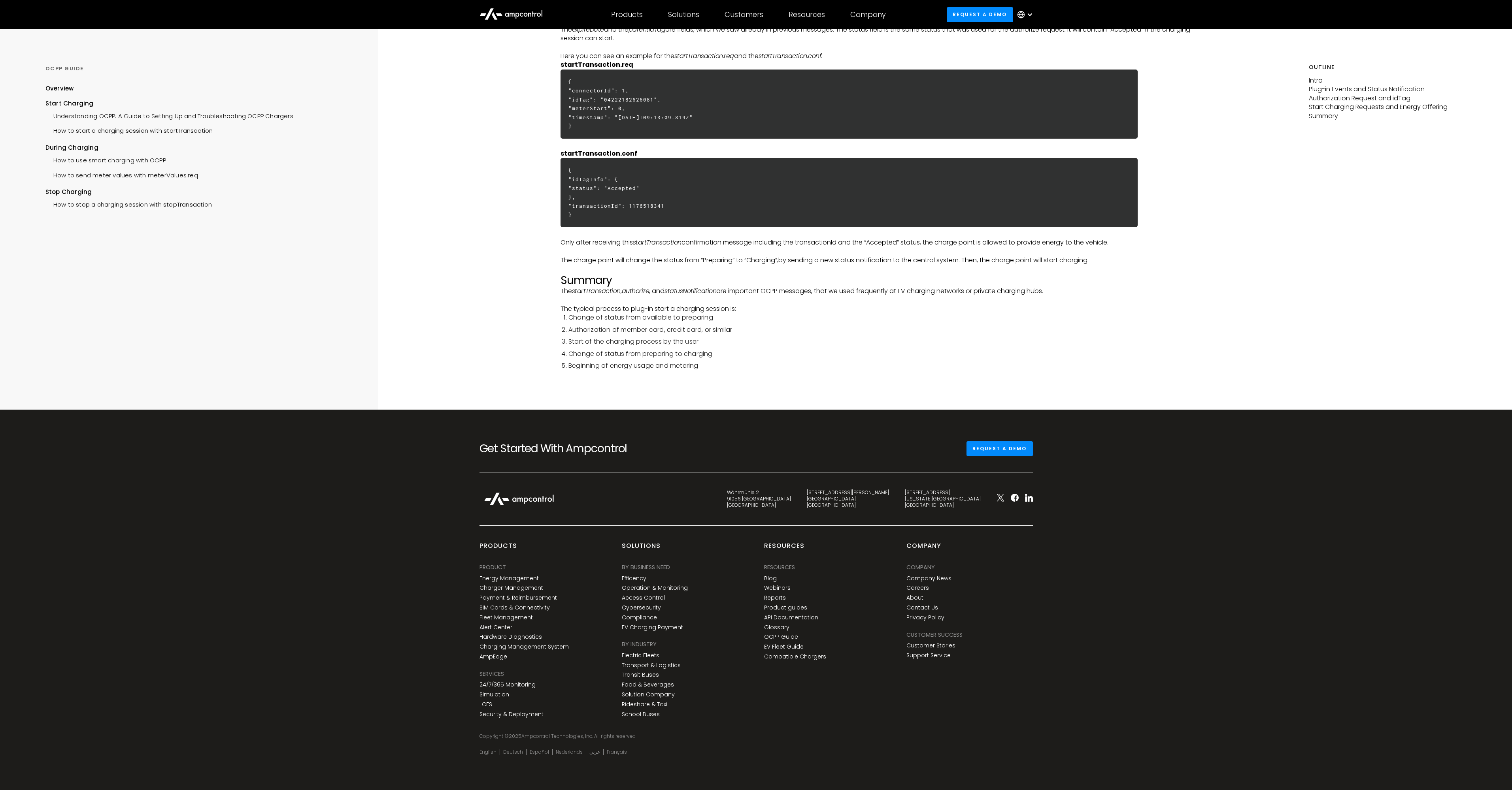
click at [636, 223] on h6 "{ "idTagInfo": { "status": "Accepted" }, "transactionId": 1176518341 }" at bounding box center [849, 193] width 577 height 69
click at [171, 204] on div "How to stop a charging session with stopTransaction" at bounding box center [128, 204] width 166 height 15
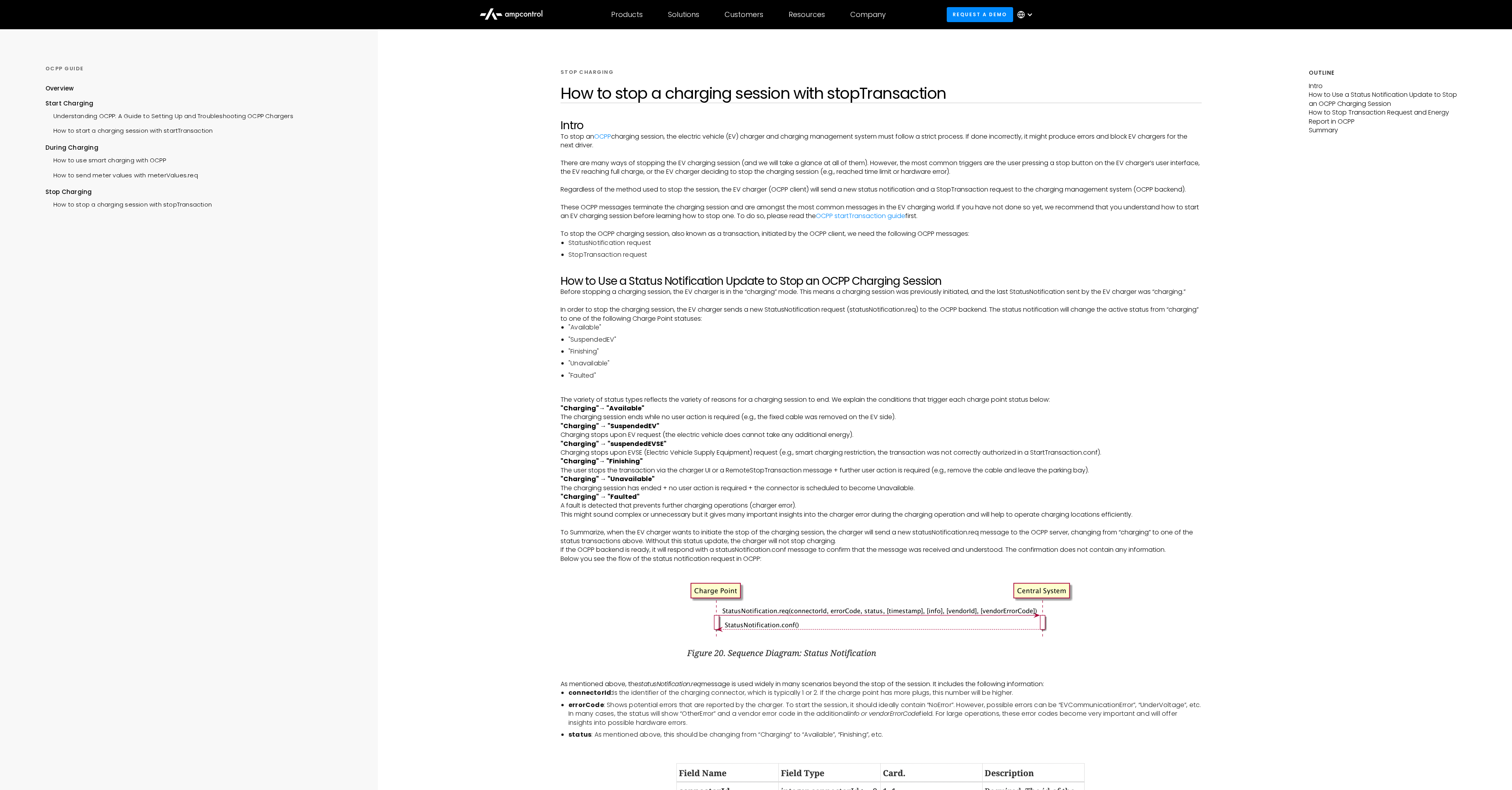
drag, startPoint x: 512, startPoint y: 194, endPoint x: 569, endPoint y: 124, distance: 90.3
drag, startPoint x: 1367, startPoint y: 528, endPoint x: 1344, endPoint y: 365, distance: 164.6
